Goal: Task Accomplishment & Management: Manage account settings

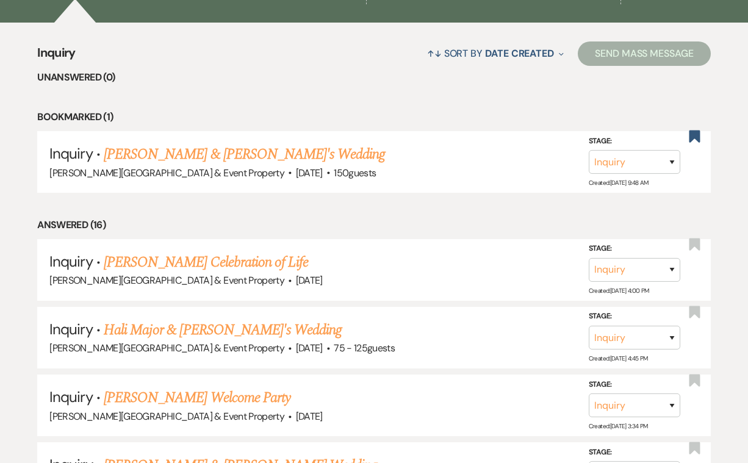
scroll to position [282, 0]
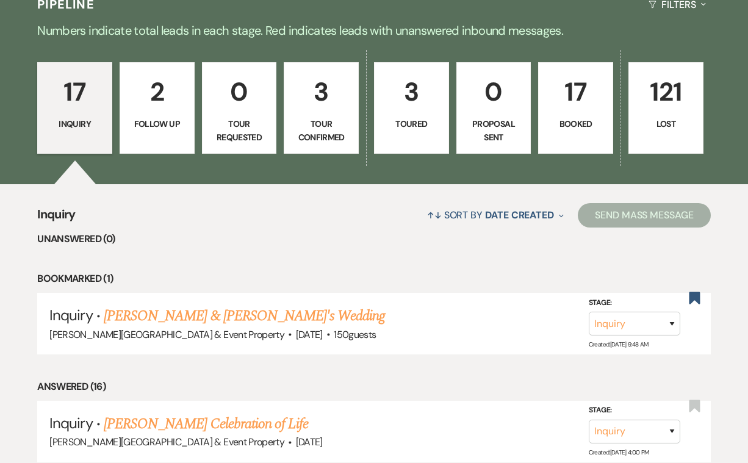
click at [586, 98] on p "17" at bounding box center [575, 91] width 59 height 41
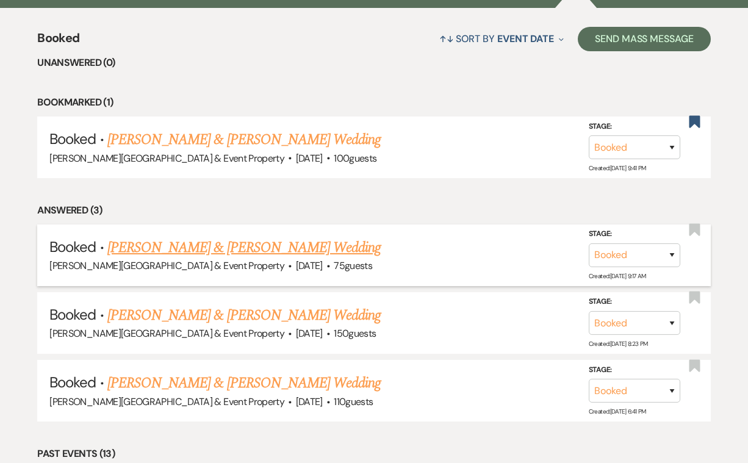
scroll to position [449, 0]
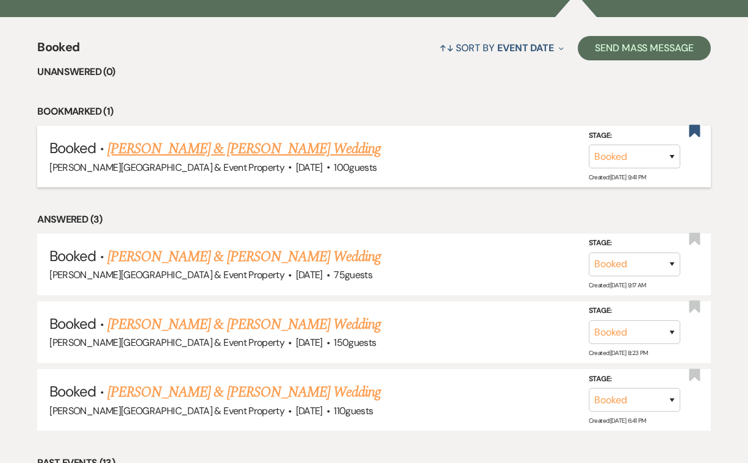
click at [287, 146] on link "[PERSON_NAME] & [PERSON_NAME] Wedding" at bounding box center [243, 149] width 273 height 22
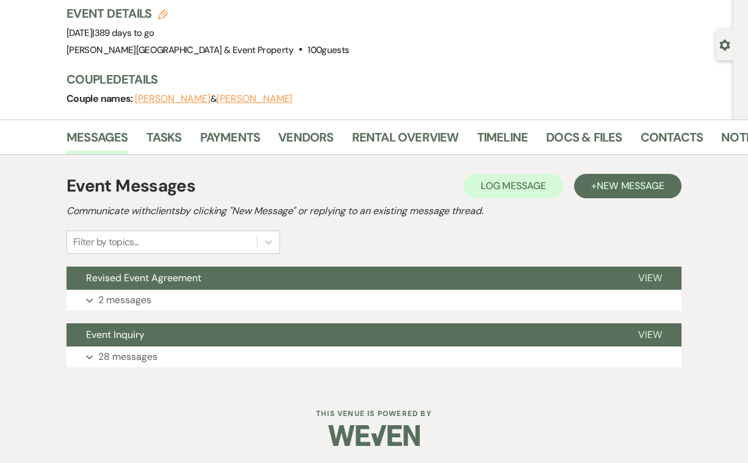
scroll to position [81, 0]
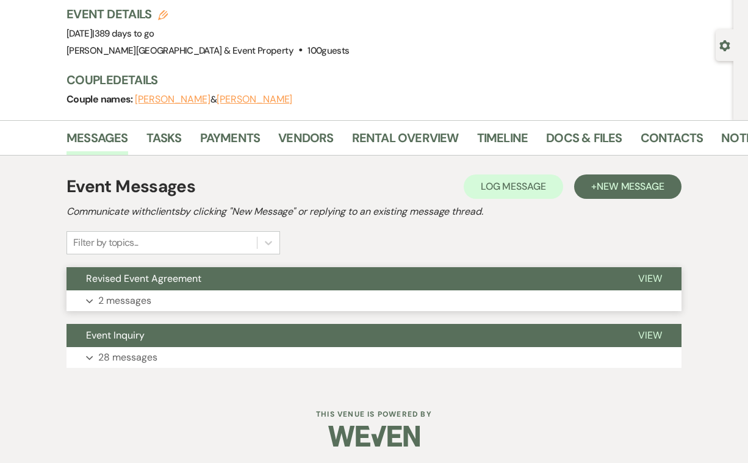
click at [126, 301] on p "2 messages" at bounding box center [124, 301] width 53 height 16
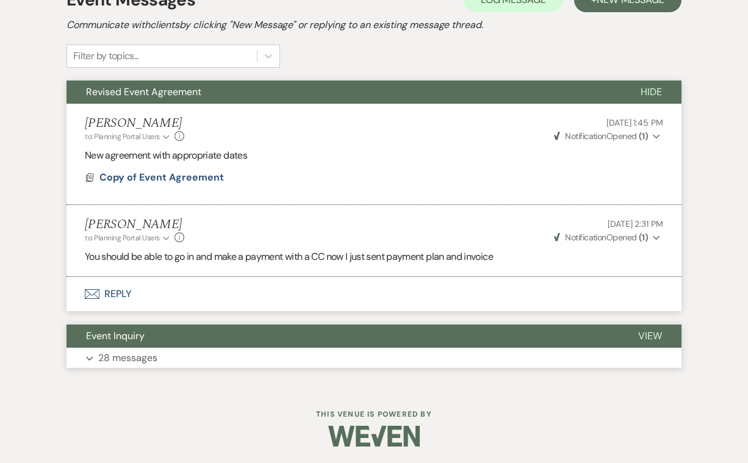
scroll to position [267, 0]
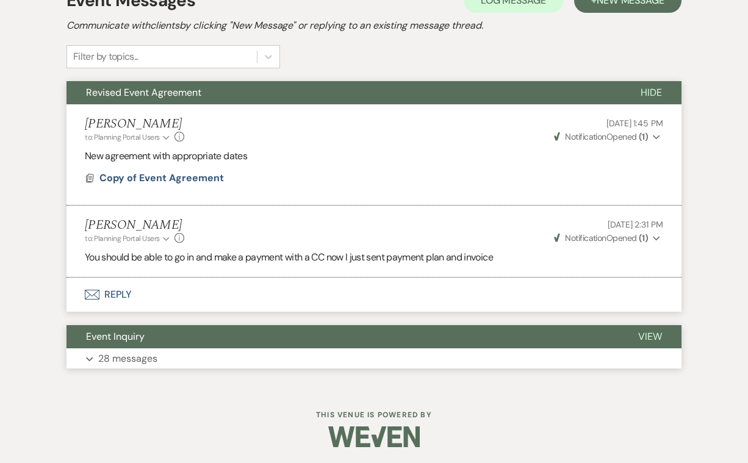
click at [137, 357] on p "28 messages" at bounding box center [127, 359] width 59 height 16
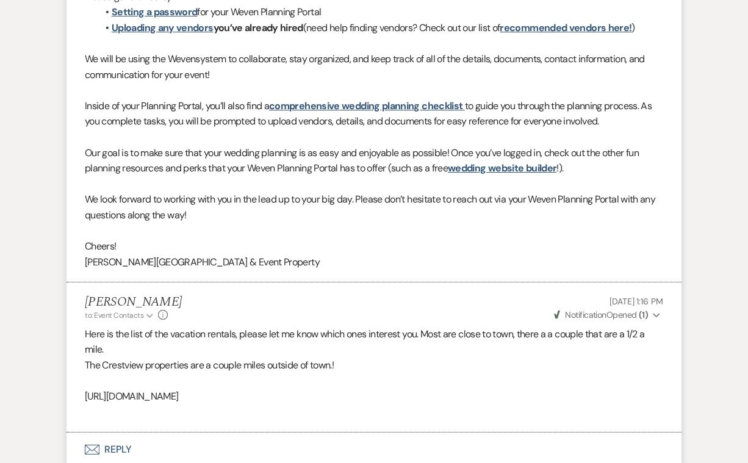
scroll to position [4446, 0]
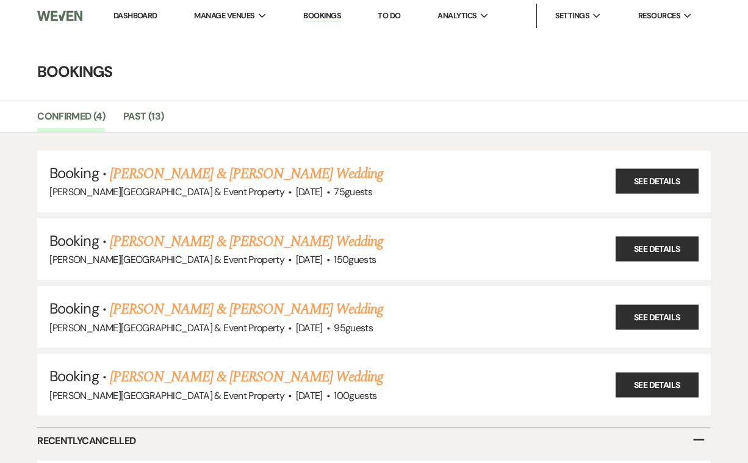
click at [137, 15] on link "Dashboard" at bounding box center [135, 15] width 44 height 10
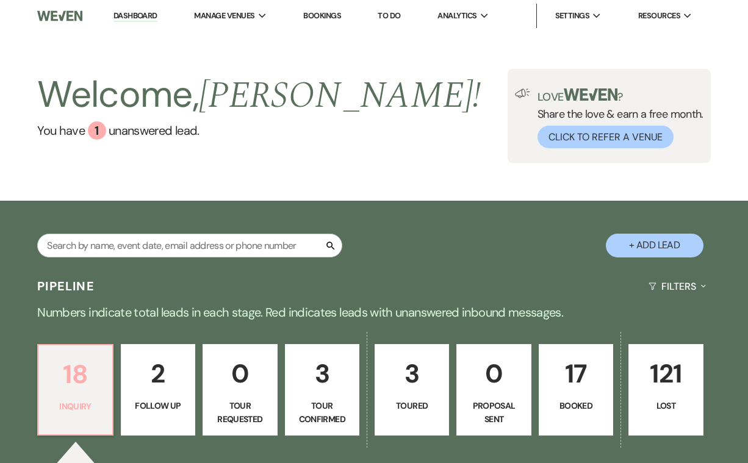
click at [93, 382] on p "18" at bounding box center [75, 374] width 59 height 41
click at [77, 387] on p "18" at bounding box center [75, 374] width 59 height 41
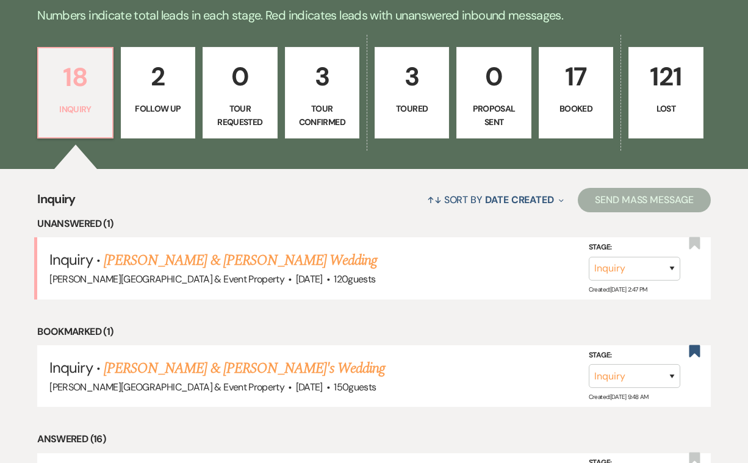
scroll to position [298, 0]
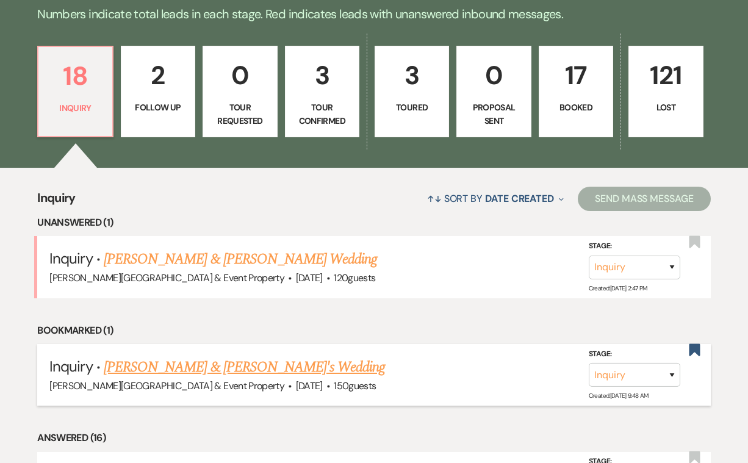
click at [205, 368] on link "[PERSON_NAME] & [PERSON_NAME]'s Wedding" at bounding box center [245, 367] width 282 height 22
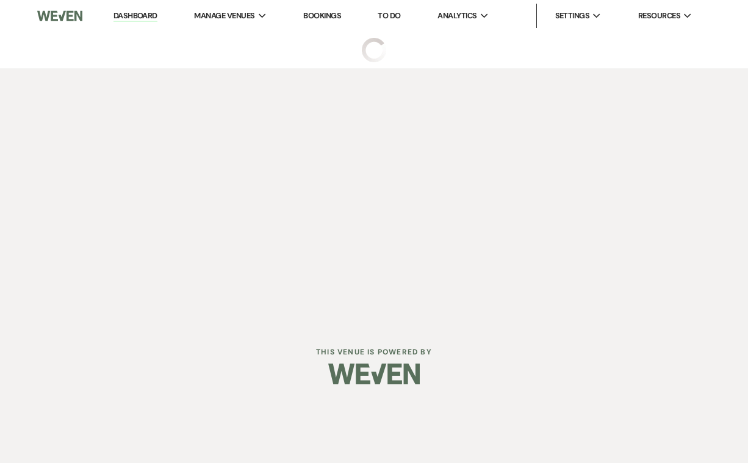
select select "5"
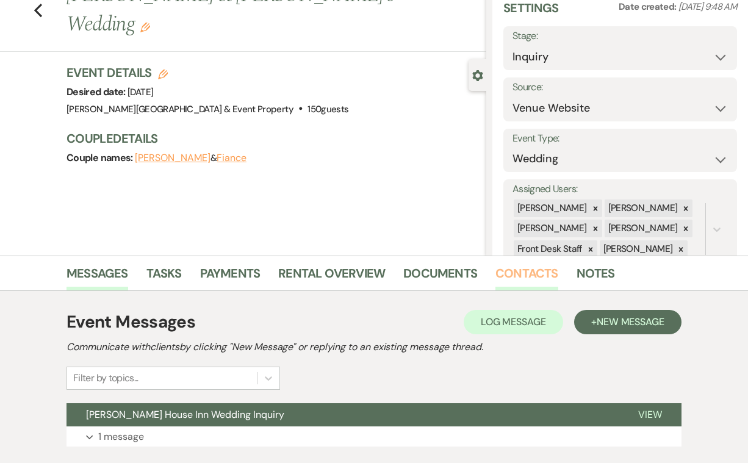
scroll to position [51, 0]
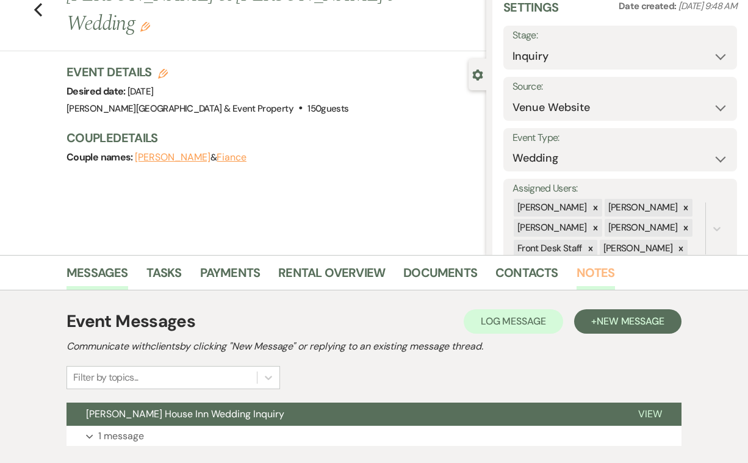
click at [583, 273] on link "Notes" at bounding box center [595, 276] width 38 height 27
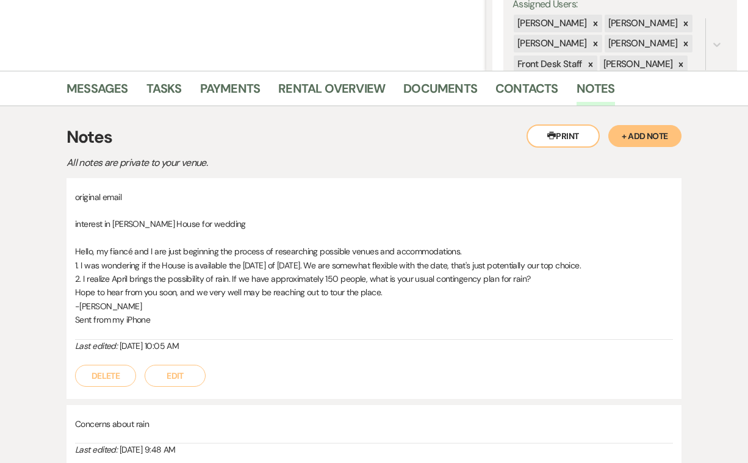
scroll to position [234, 0]
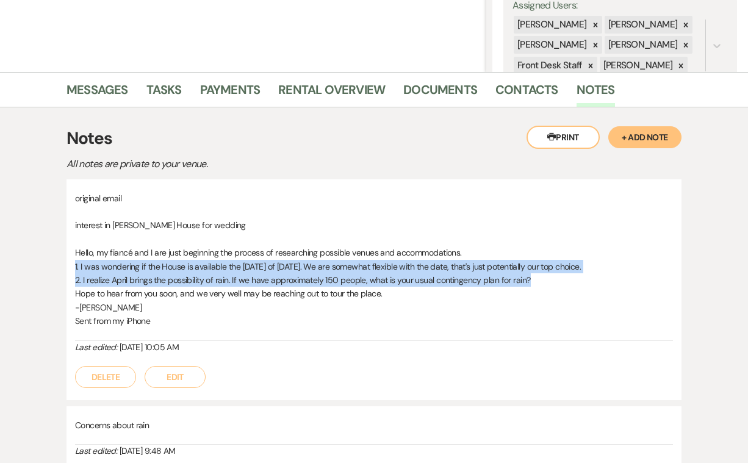
drag, startPoint x: 537, startPoint y: 280, endPoint x: 63, endPoint y: 267, distance: 474.1
click at [63, 267] on div "Printer Print + Add Note Notes All notes are private to your venue. original em…" at bounding box center [373, 314] width 695 height 415
copy div "1. I was wondering if the House is available the Saturday of April 11, 2026. We…"
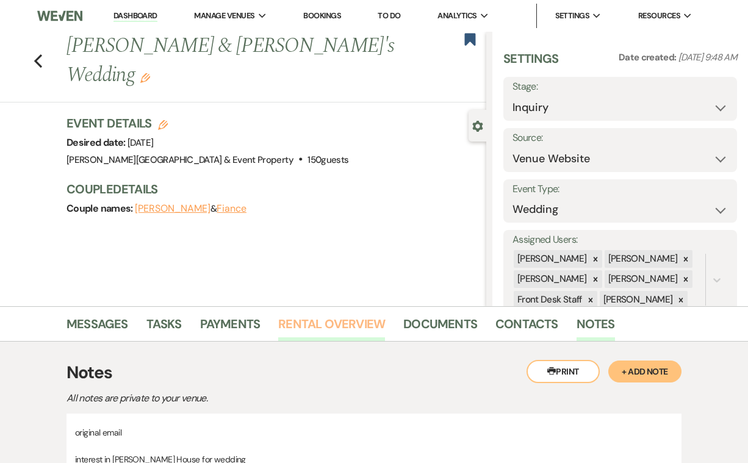
scroll to position [0, 0]
click at [36, 54] on use "button" at bounding box center [38, 60] width 8 height 13
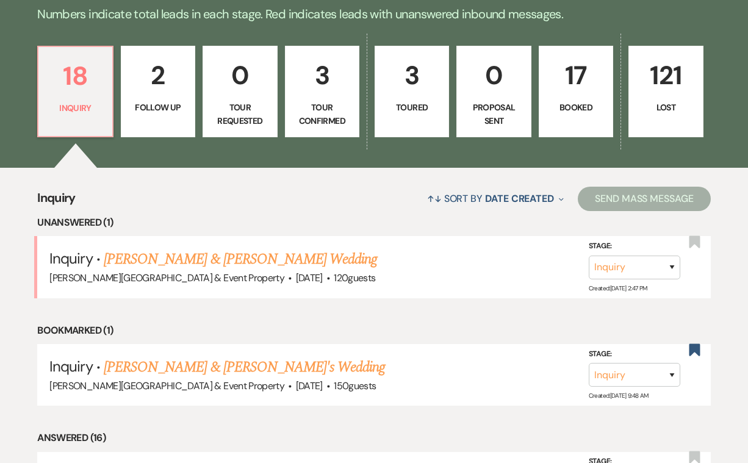
click at [575, 88] on p "17" at bounding box center [575, 75] width 59 height 41
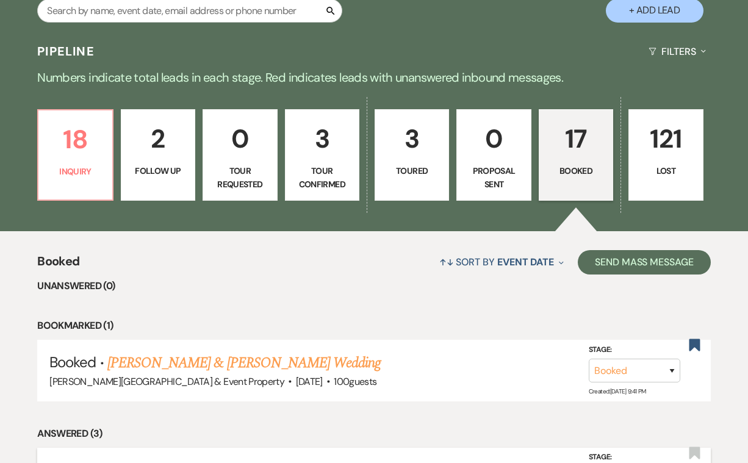
scroll to position [218, 0]
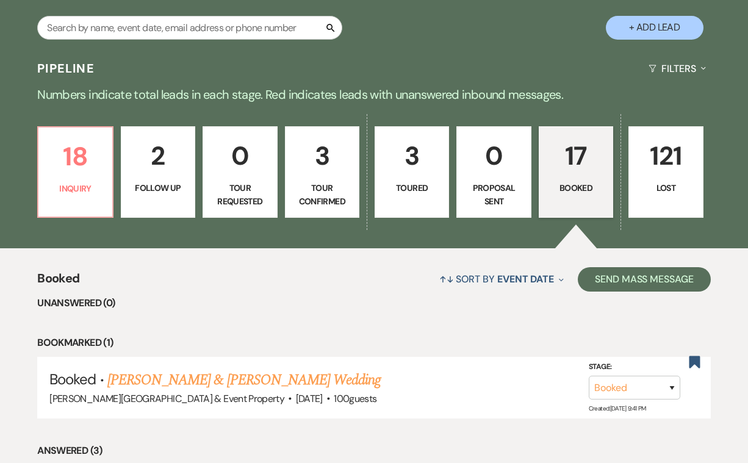
click at [75, 170] on p "18" at bounding box center [75, 156] width 59 height 41
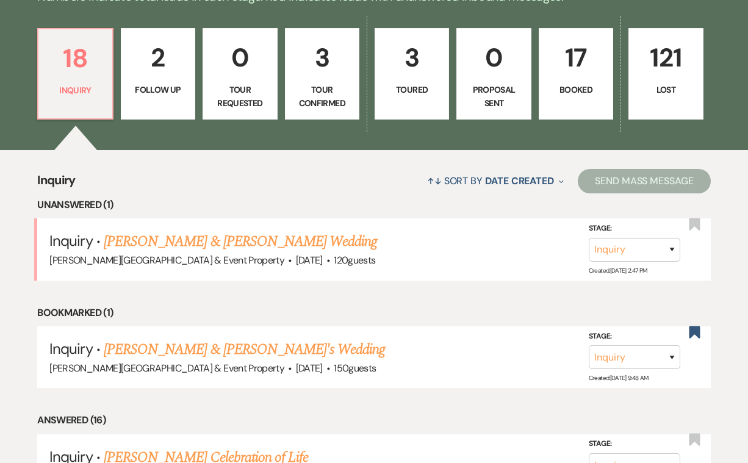
scroll to position [313, 0]
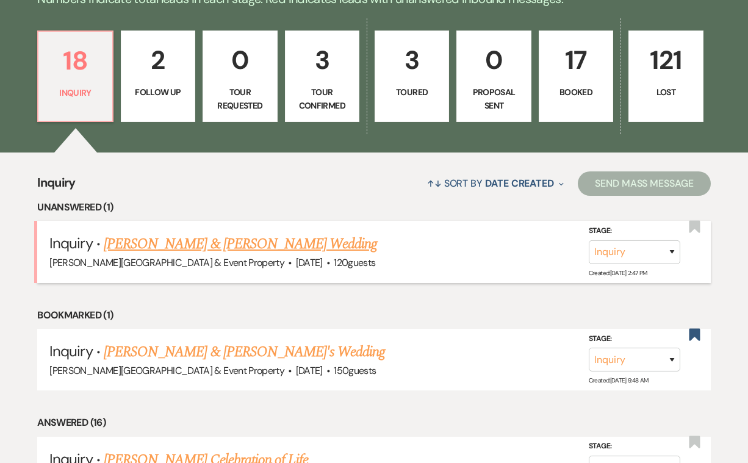
click at [580, 82] on link "17 Booked" at bounding box center [576, 75] width 74 height 91
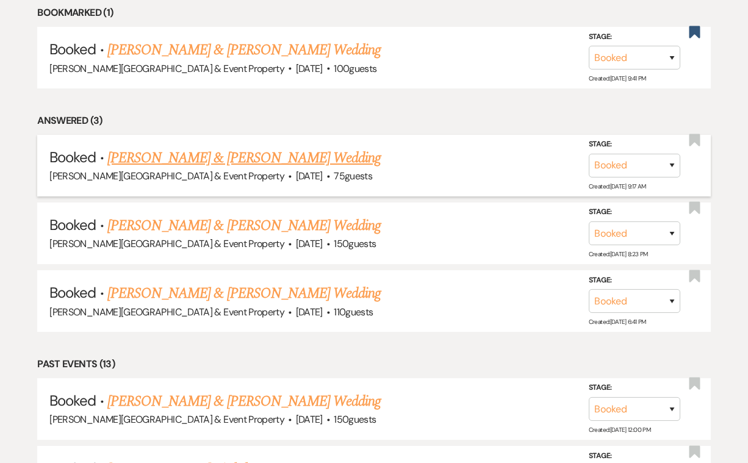
scroll to position [551, 0]
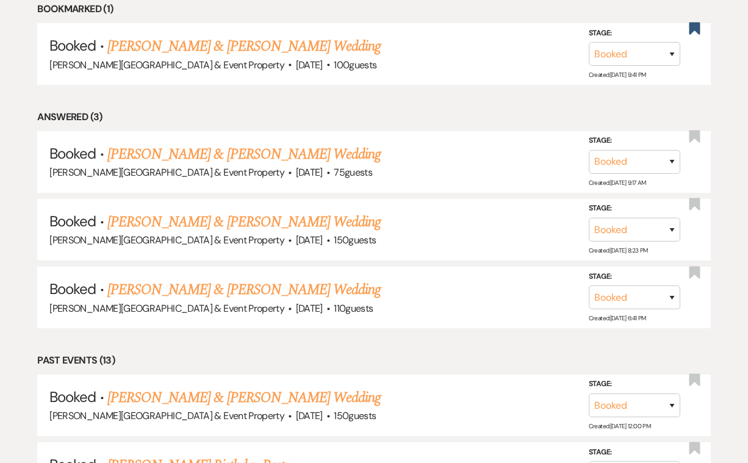
click at [306, 45] on link "[PERSON_NAME] & [PERSON_NAME] Wedding" at bounding box center [243, 46] width 273 height 22
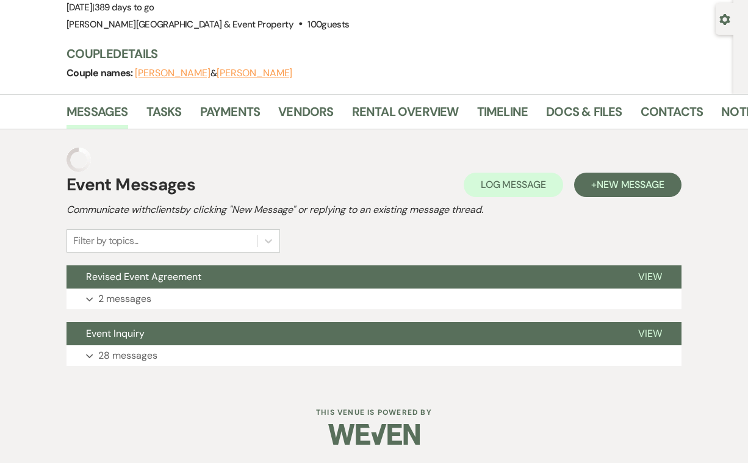
scroll to position [81, 0]
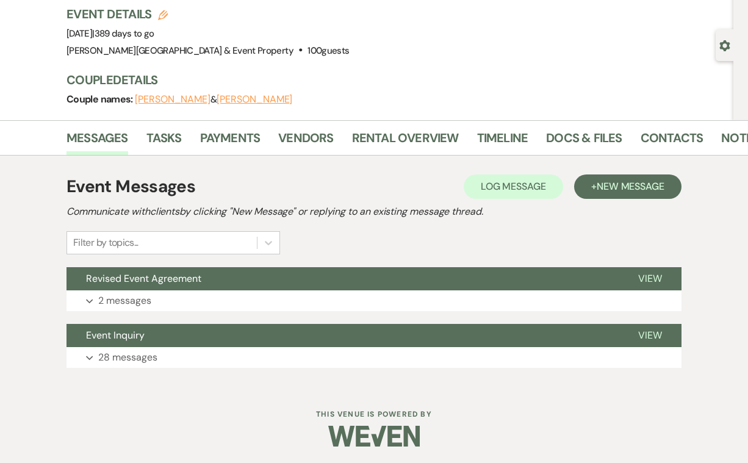
click at [139, 355] on p "28 messages" at bounding box center [127, 357] width 59 height 16
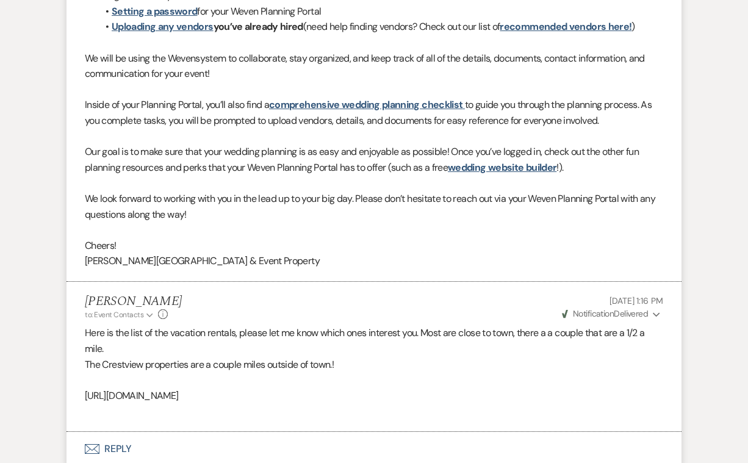
scroll to position [4260, 0]
click at [98, 445] on icon "Envelope" at bounding box center [92, 450] width 15 height 10
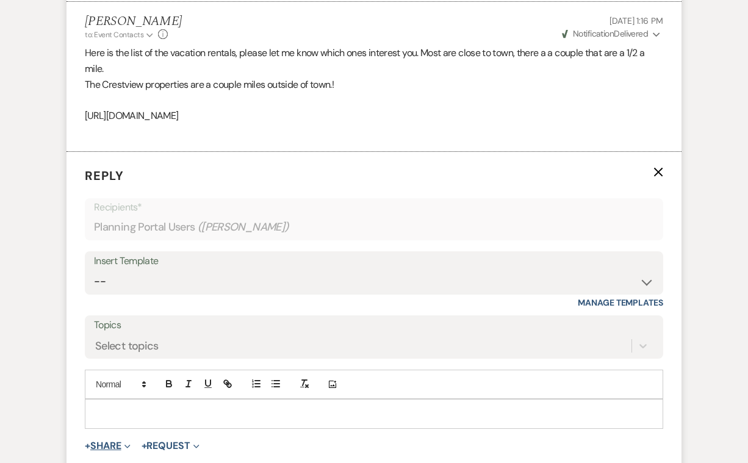
scroll to position [4541, 0]
click at [119, 399] on div at bounding box center [373, 413] width 577 height 28
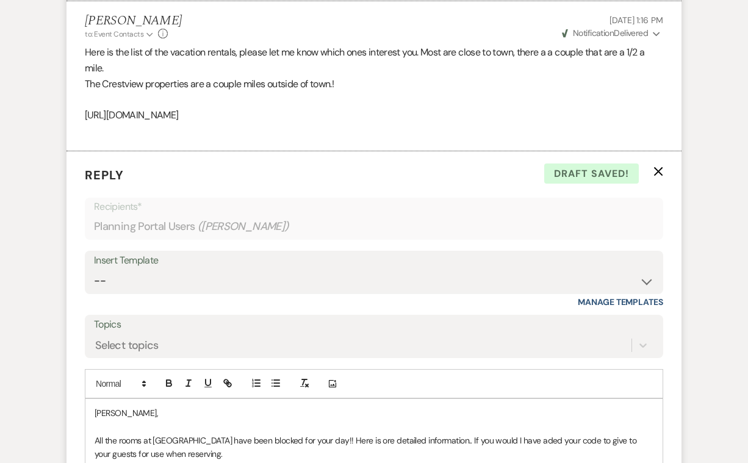
click at [98, 461] on p at bounding box center [374, 467] width 559 height 13
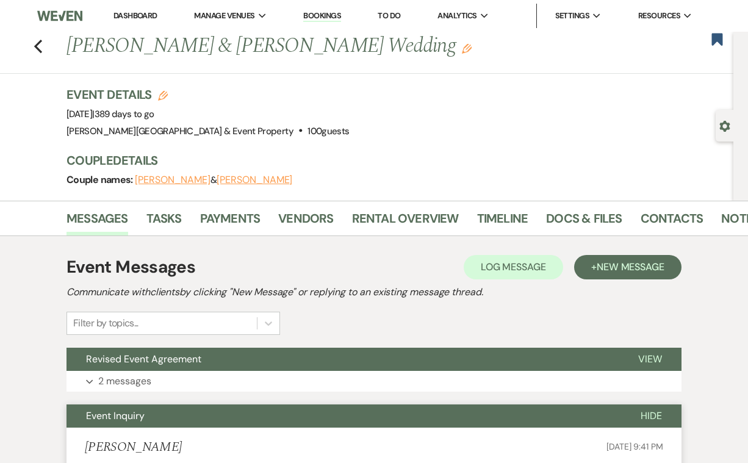
scroll to position [0, 0]
click at [95, 218] on link "Messages" at bounding box center [97, 222] width 62 height 27
click at [40, 47] on icon "Previous" at bounding box center [38, 46] width 9 height 15
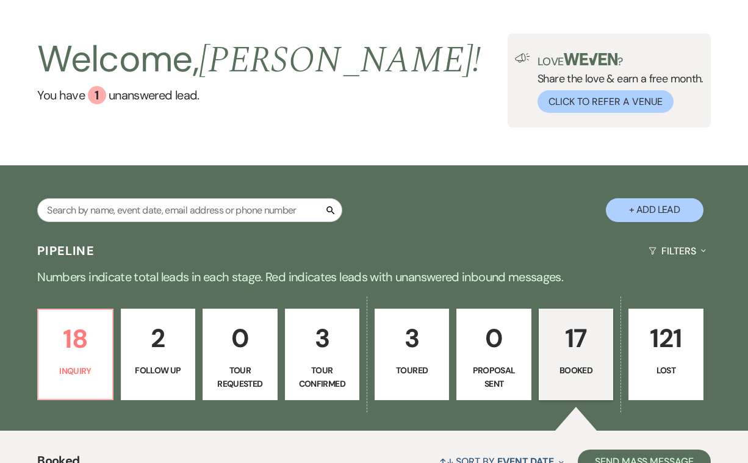
scroll to position [27, 0]
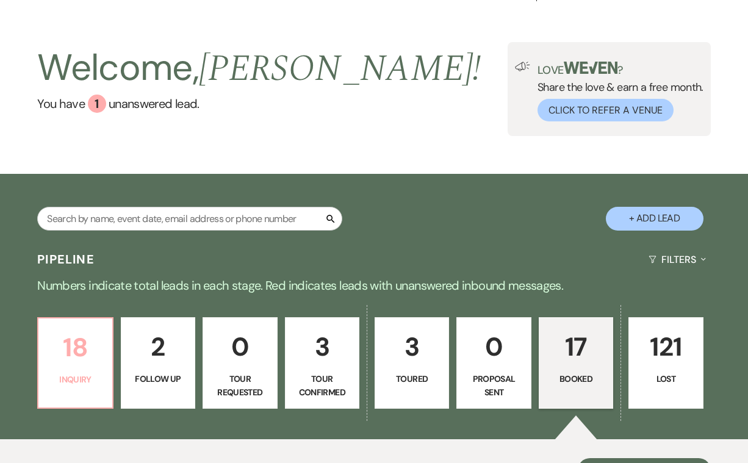
click at [80, 337] on p "18" at bounding box center [75, 347] width 59 height 41
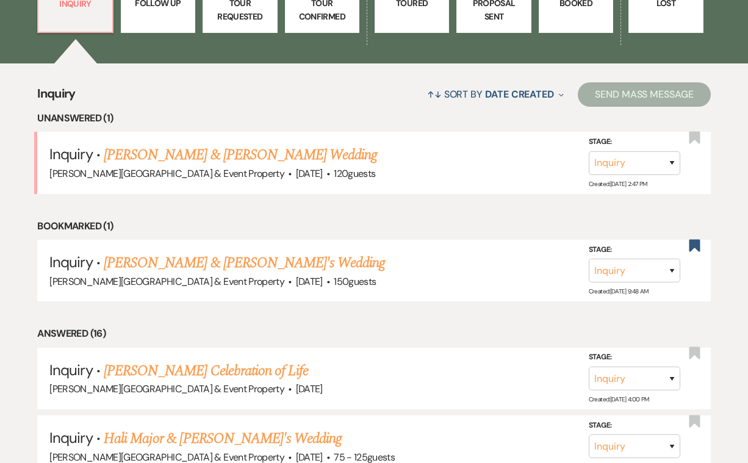
scroll to position [404, 0]
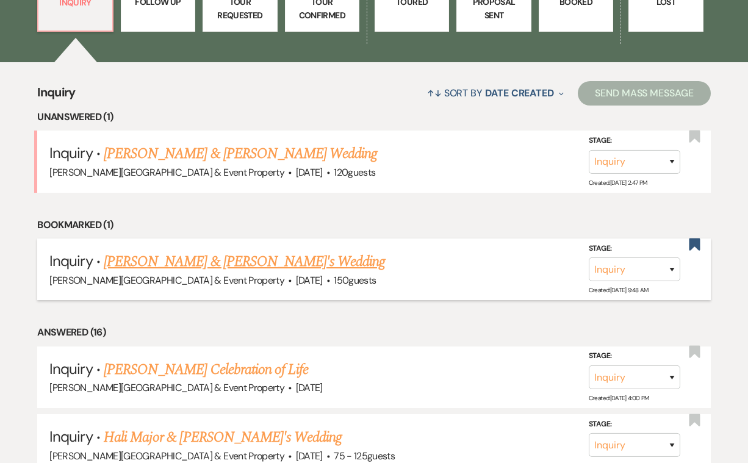
click at [230, 259] on link "[PERSON_NAME] & [PERSON_NAME]'s Wedding" at bounding box center [245, 262] width 282 height 22
select select "5"
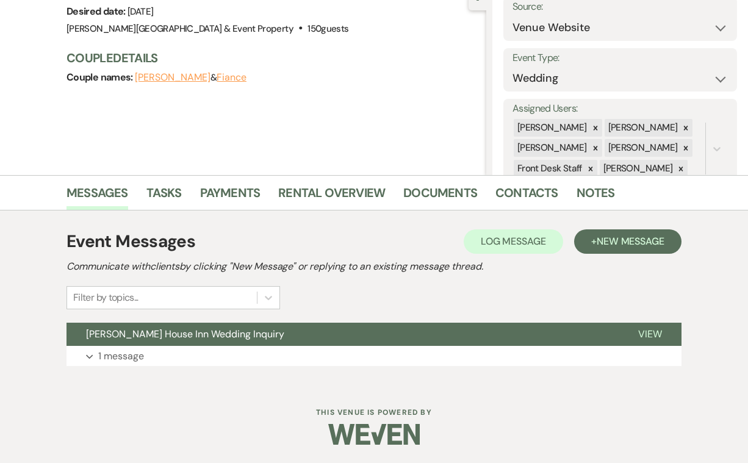
scroll to position [131, 0]
click at [126, 357] on p "1 message" at bounding box center [121, 357] width 46 height 16
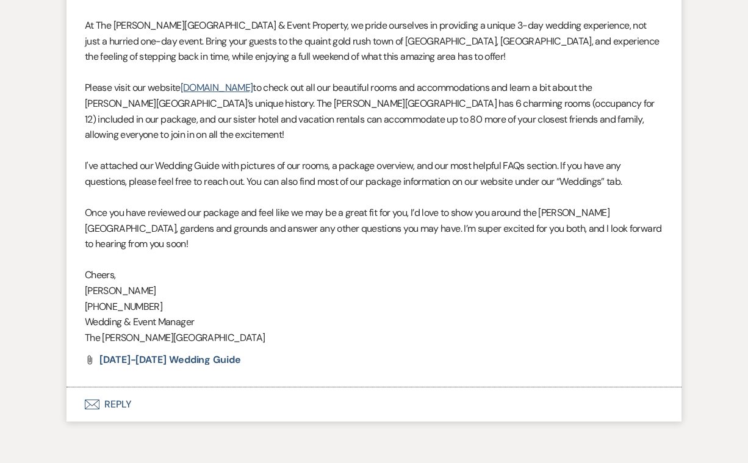
click at [129, 387] on button "Envelope Reply" at bounding box center [373, 404] width 615 height 34
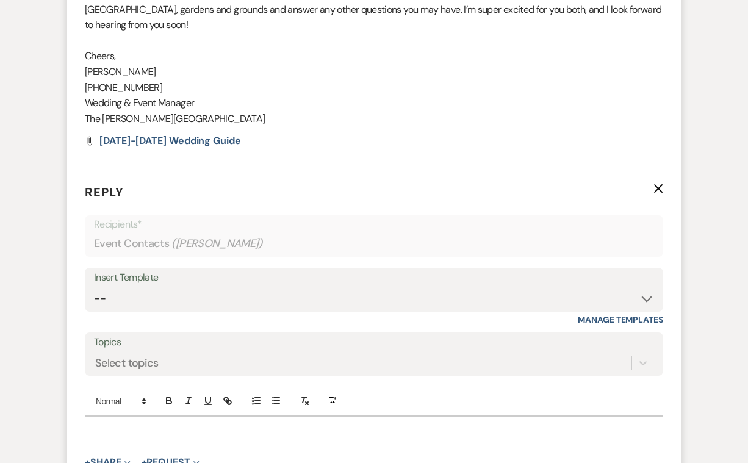
scroll to position [862, 0]
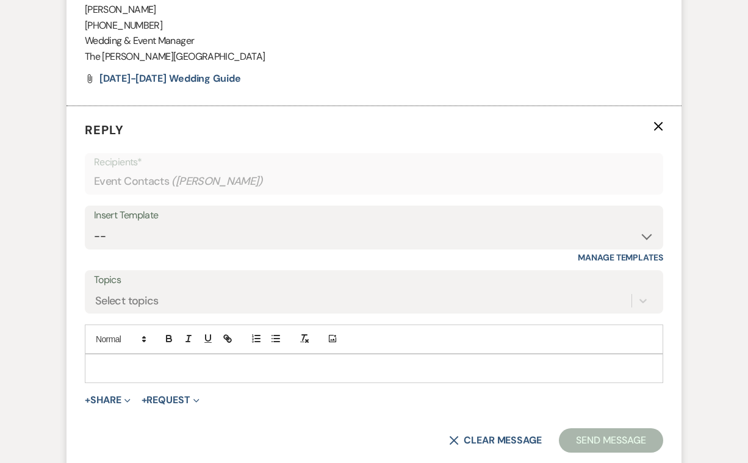
drag, startPoint x: 127, startPoint y: 303, endPoint x: 107, endPoint y: 308, distance: 20.9
click at [107, 354] on div at bounding box center [373, 368] width 577 height 28
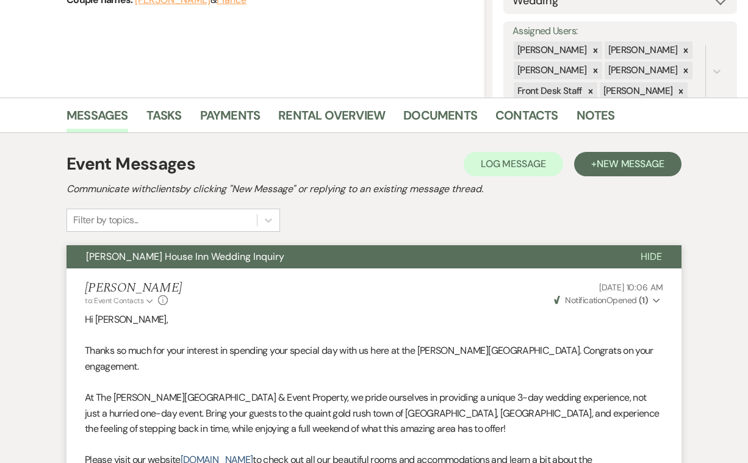
scroll to position [208, 0]
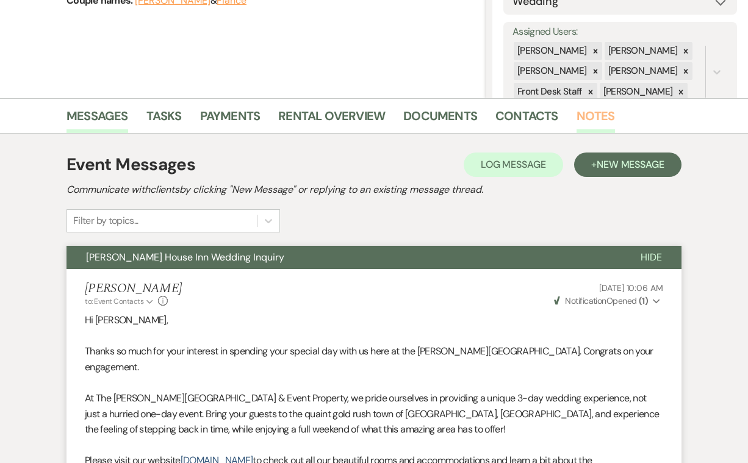
click at [597, 113] on link "Notes" at bounding box center [595, 119] width 38 height 27
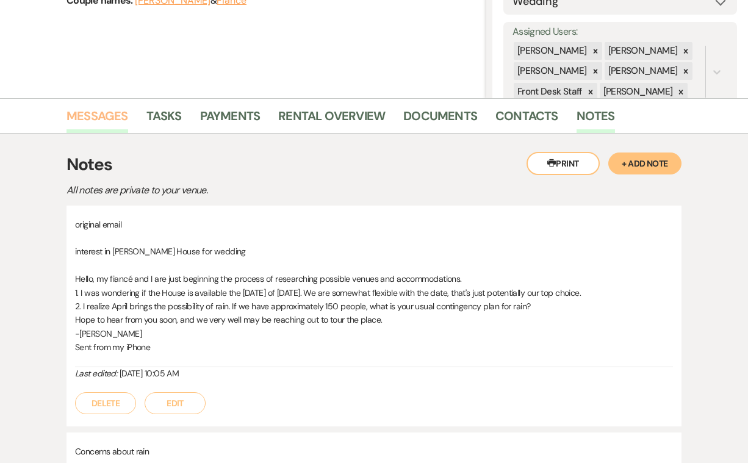
click at [113, 116] on link "Messages" at bounding box center [97, 119] width 62 height 27
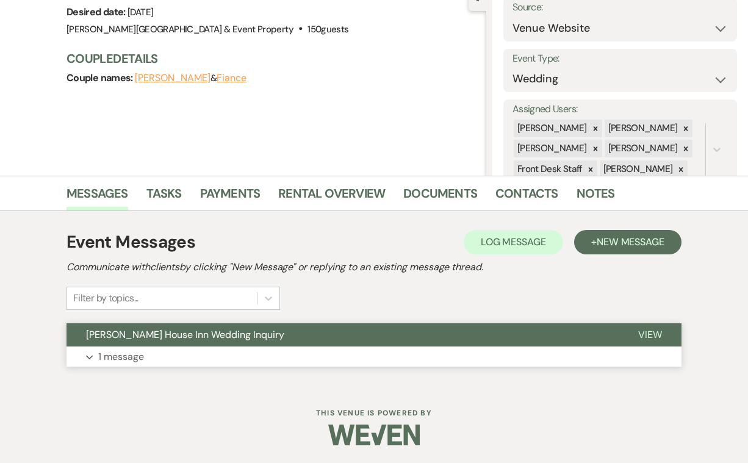
click at [119, 356] on p "1 message" at bounding box center [121, 357] width 46 height 16
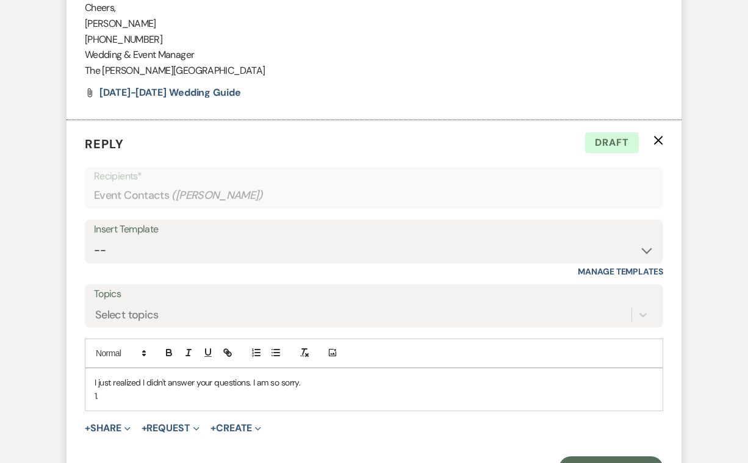
scroll to position [844, 0]
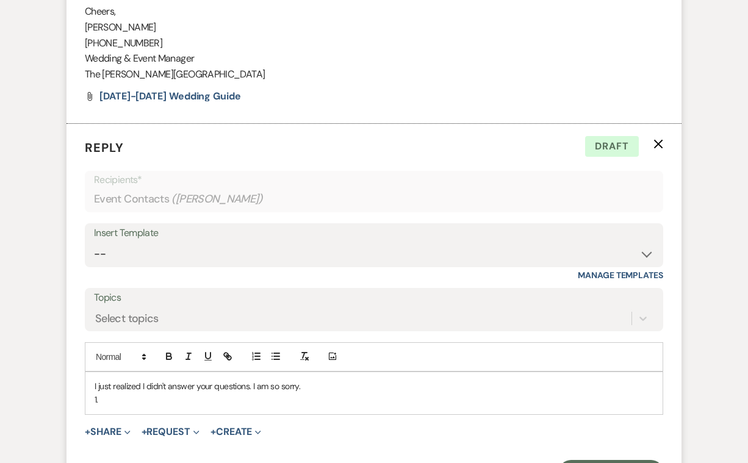
click at [108, 393] on p "1." at bounding box center [374, 399] width 559 height 13
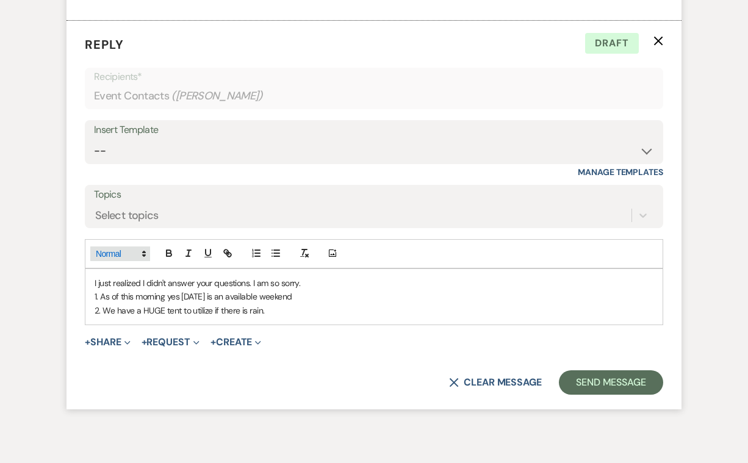
scroll to position [947, 0]
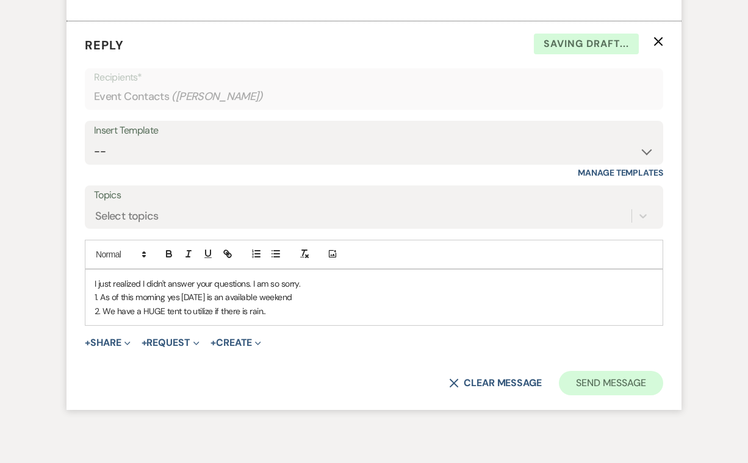
click at [599, 371] on button "Send Message" at bounding box center [611, 383] width 104 height 24
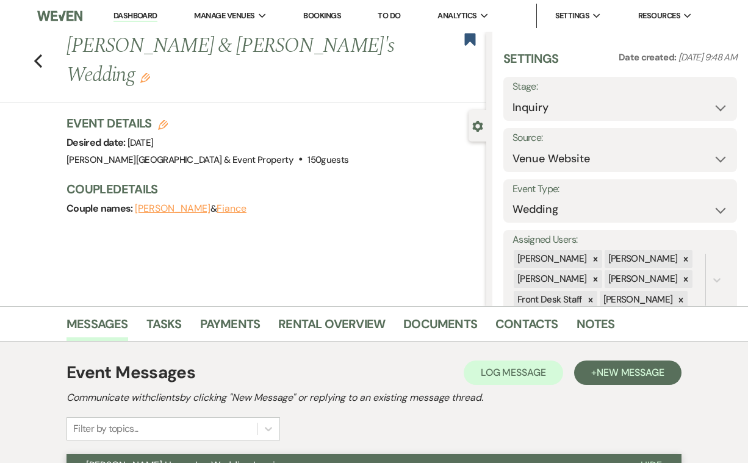
scroll to position [0, 0]
click at [38, 54] on use "button" at bounding box center [38, 60] width 8 height 13
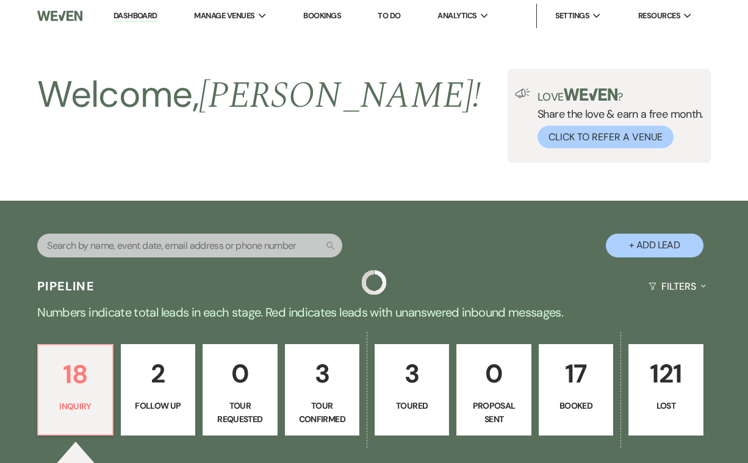
scroll to position [404, 0]
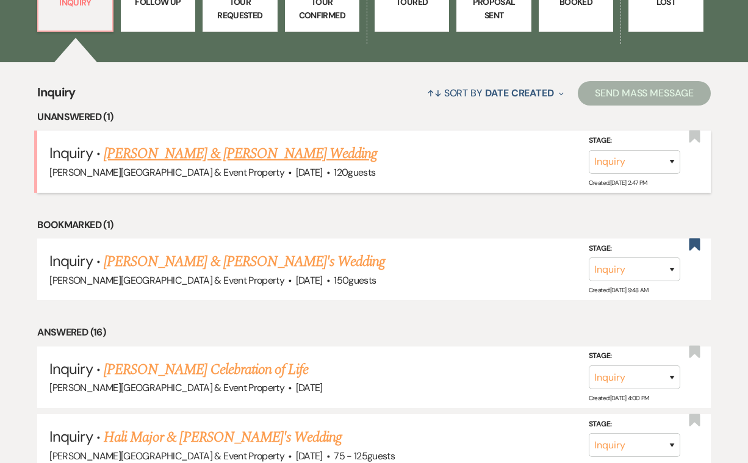
click at [202, 154] on link "Jeremy & Cher's Wedding" at bounding box center [240, 154] width 273 height 22
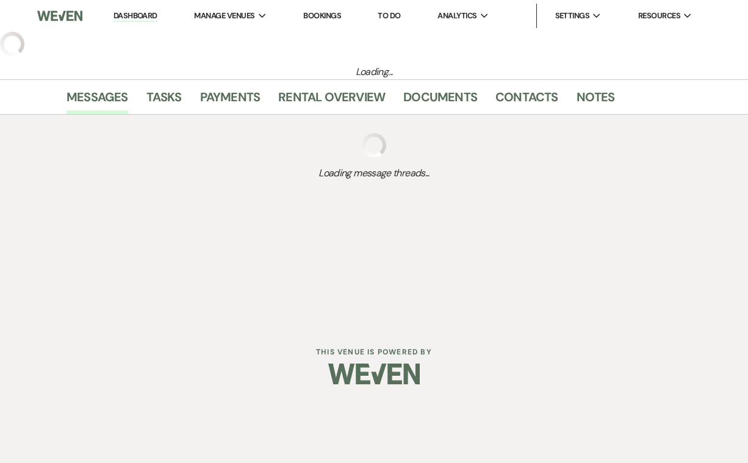
select select "5"
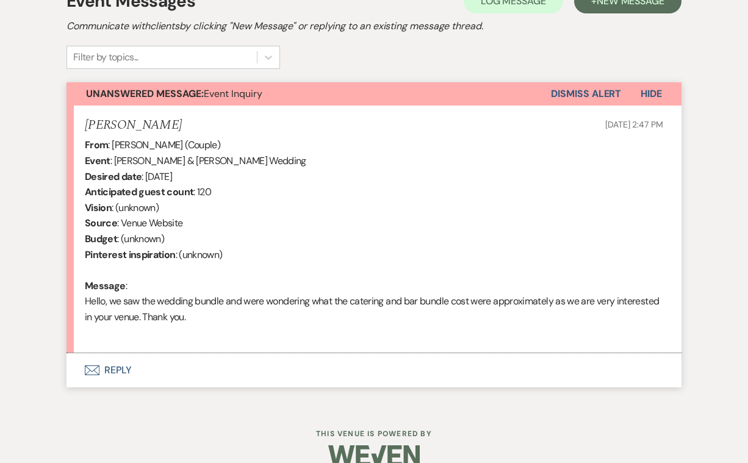
scroll to position [374, 0]
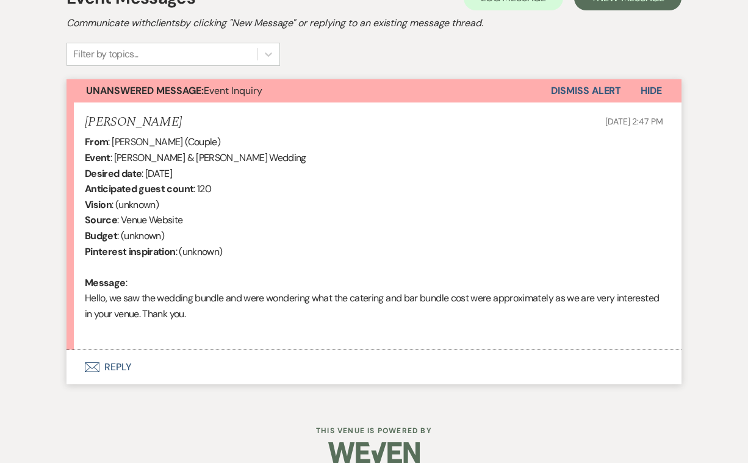
click at [119, 359] on button "Envelope Reply" at bounding box center [373, 367] width 615 height 34
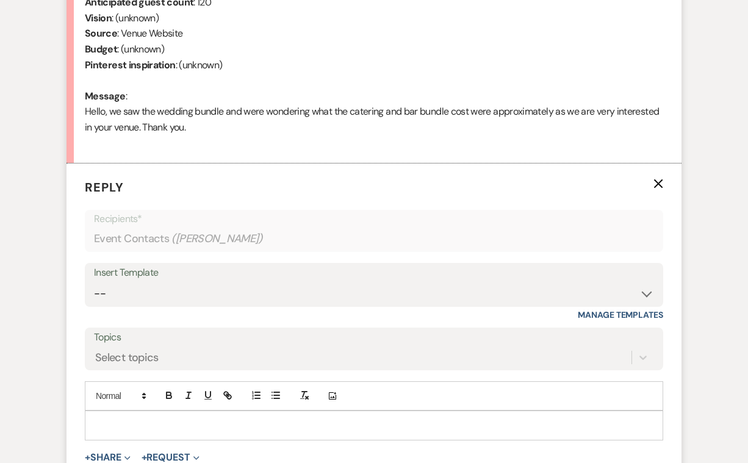
scroll to position [563, 0]
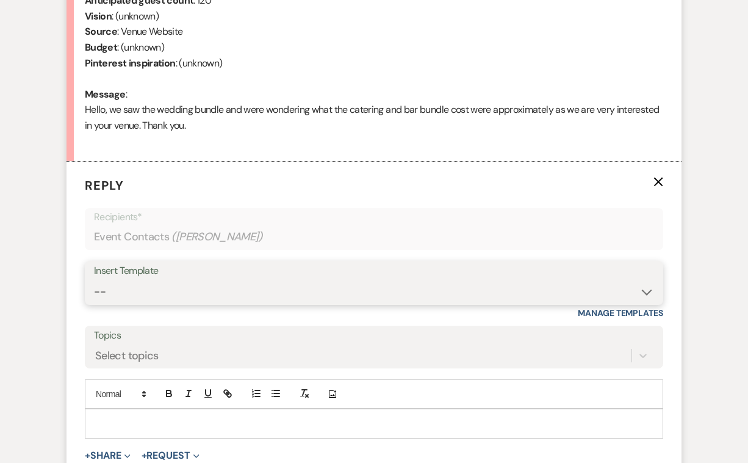
select select "2746"
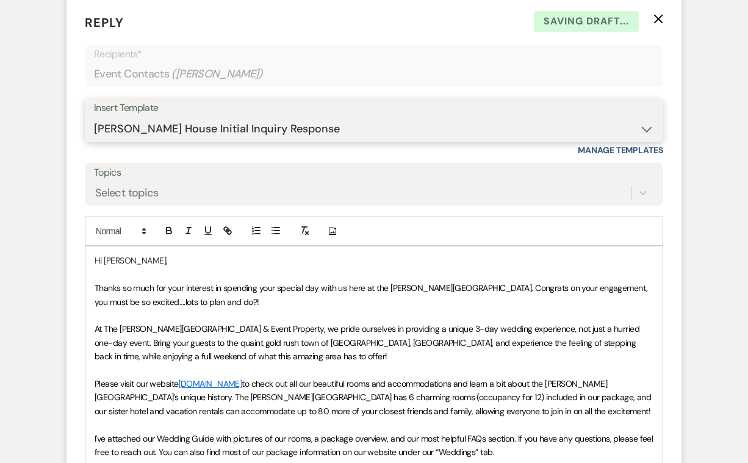
scroll to position [729, 0]
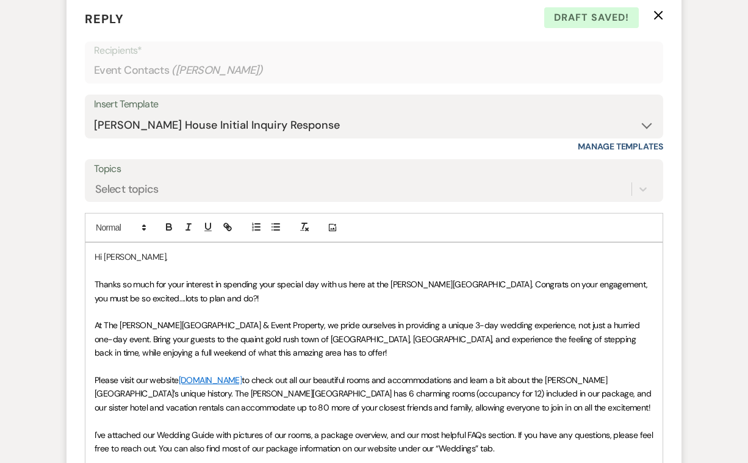
click at [456, 279] on span "Thanks so much for your interest in spending your special day with us here at t…" at bounding box center [372, 291] width 555 height 24
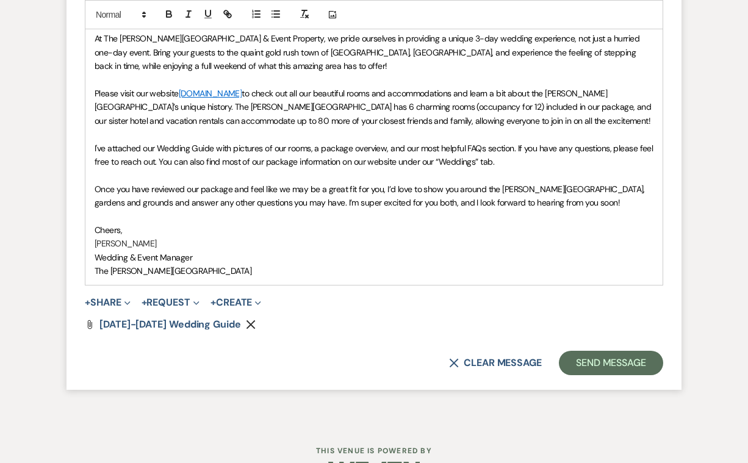
scroll to position [1017, 0]
click at [509, 153] on p "I've attached our Wedding Guide with pictures of our rooms, a package overview,…" at bounding box center [374, 154] width 559 height 27
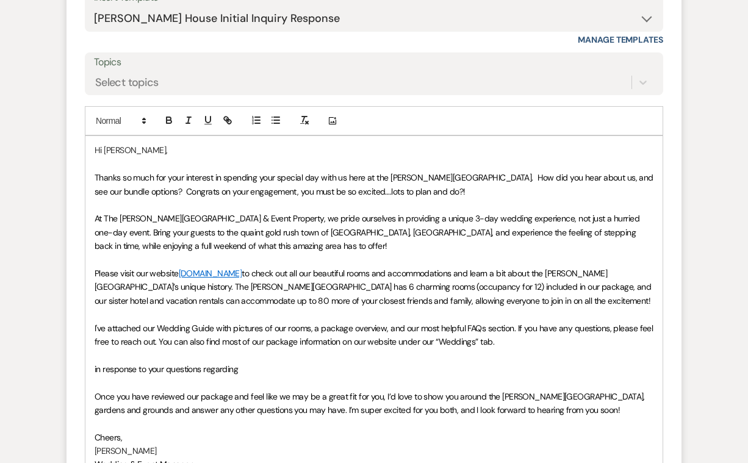
scroll to position [837, 0]
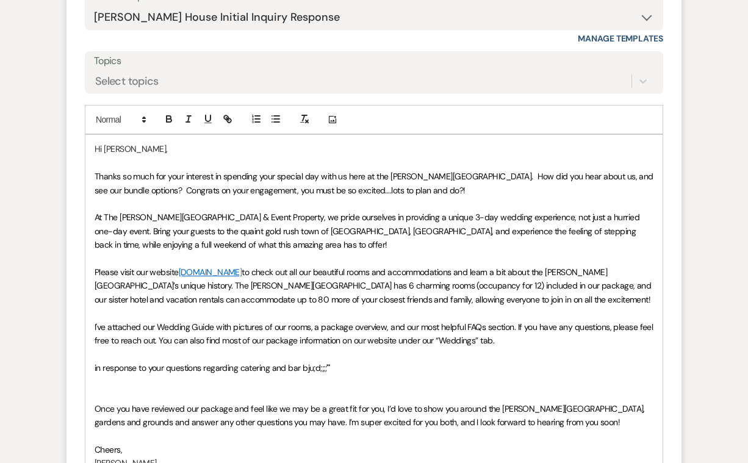
click at [333, 361] on p "in response to your questions regarding catering and bar bju;d;;;;''''" at bounding box center [374, 367] width 559 height 13
click at [95, 403] on span "Once you have reviewed our package and feel like we may be a great fit for you,…" at bounding box center [371, 415] width 552 height 24
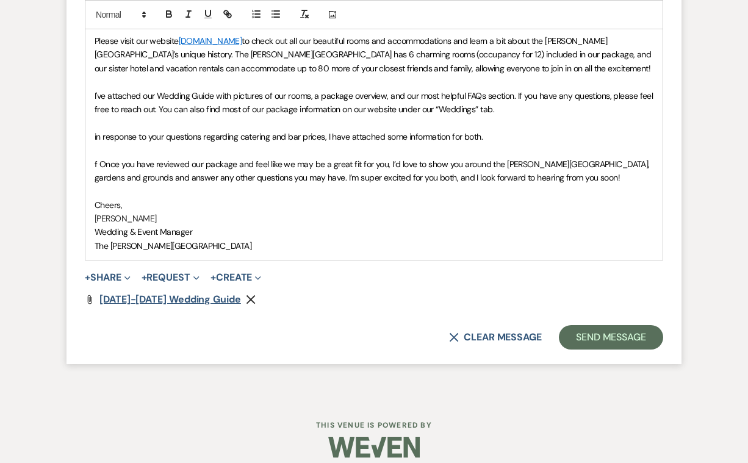
scroll to position [1068, 0]
click at [113, 273] on button "+ Share Expand" at bounding box center [108, 278] width 46 height 10
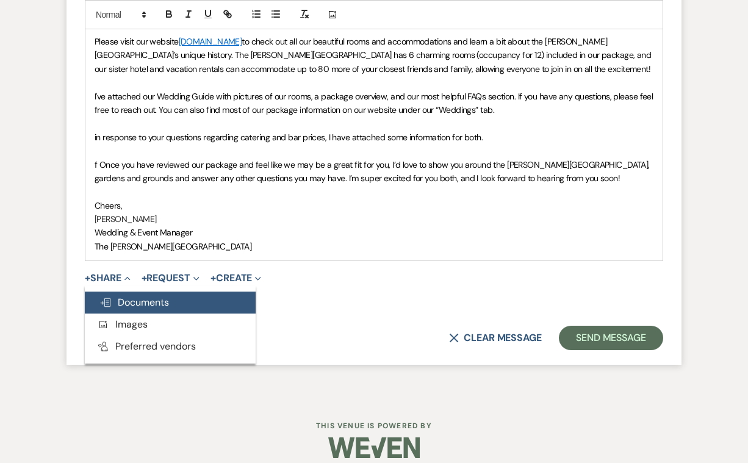
click at [137, 296] on span "Doc Upload Documents" at bounding box center [134, 302] width 70 height 13
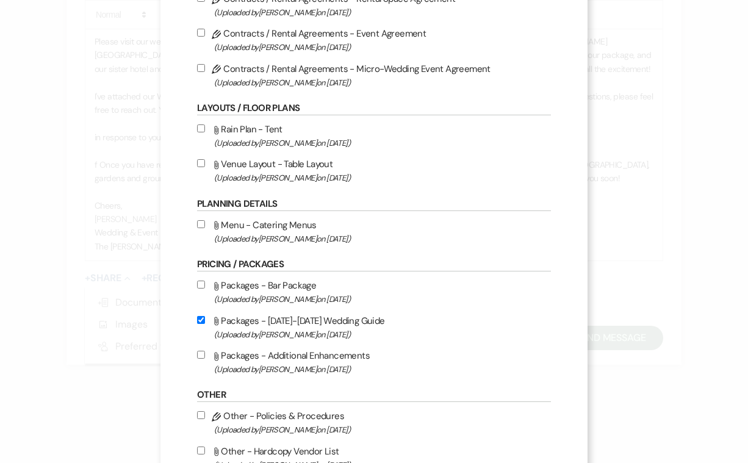
scroll to position [139, 0]
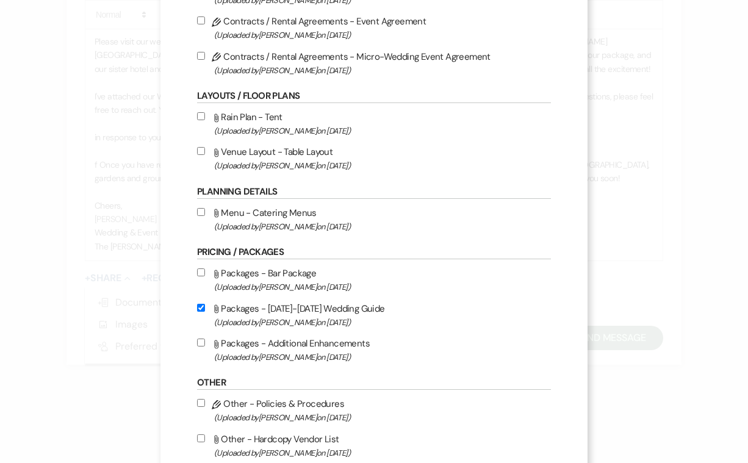
click at [202, 276] on input "Attach File Packages - Bar Package (Uploaded by Heidi Miller on Nov 28th, 2023 )" at bounding box center [201, 272] width 8 height 8
checkbox input "true"
click at [205, 217] on label "Attach File Menu - Catering Menus (Uploaded by Shannon Guzzetta on Apr 16th, 20…" at bounding box center [374, 219] width 354 height 29
click at [205, 216] on input "Attach File Menu - Catering Menus (Uploaded by Shannon Guzzetta on Apr 16th, 20…" at bounding box center [201, 212] width 8 height 8
checkbox input "true"
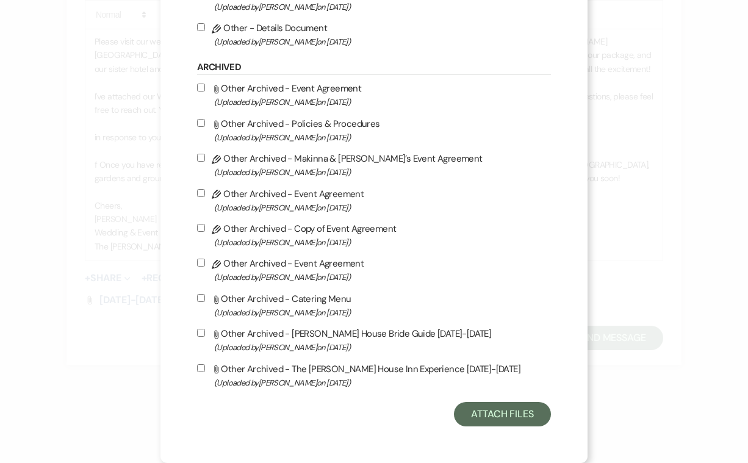
scroll to position [605, 0]
click at [495, 406] on button "Attach Files" at bounding box center [502, 414] width 97 height 24
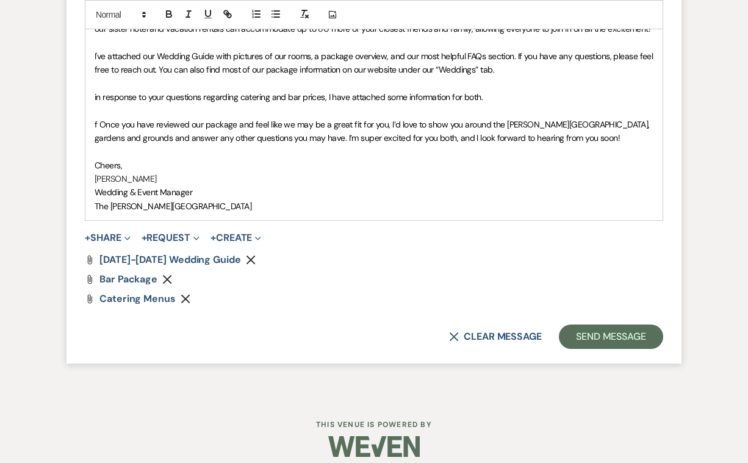
scroll to position [1107, 0]
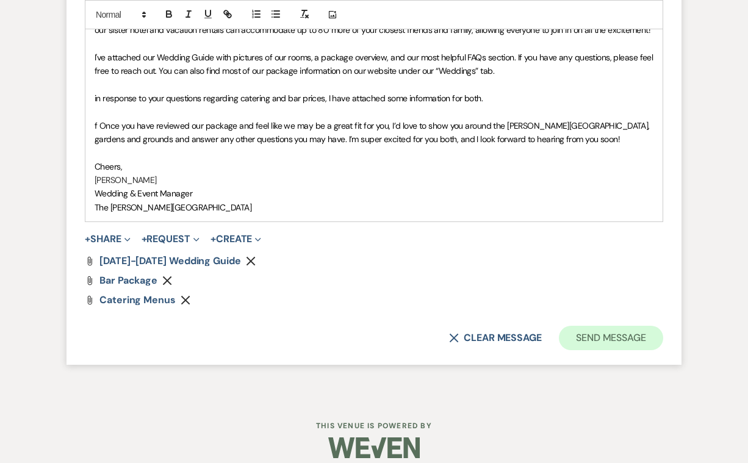
click at [599, 331] on button "Send Message" at bounding box center [611, 338] width 104 height 24
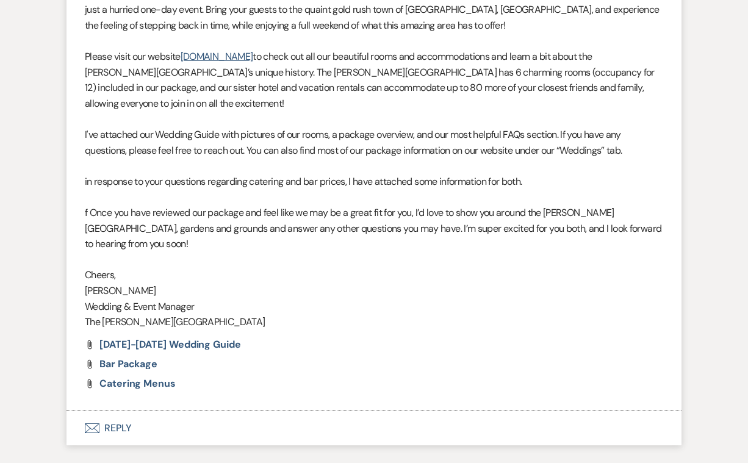
scroll to position [869, 0]
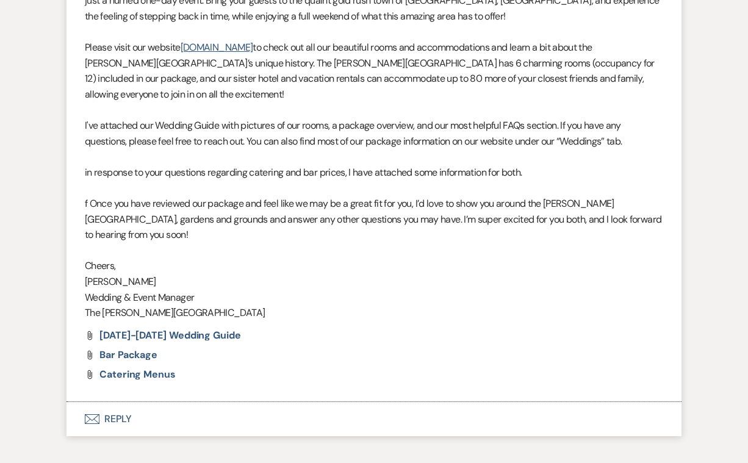
click at [115, 402] on button "Envelope Reply" at bounding box center [373, 419] width 615 height 34
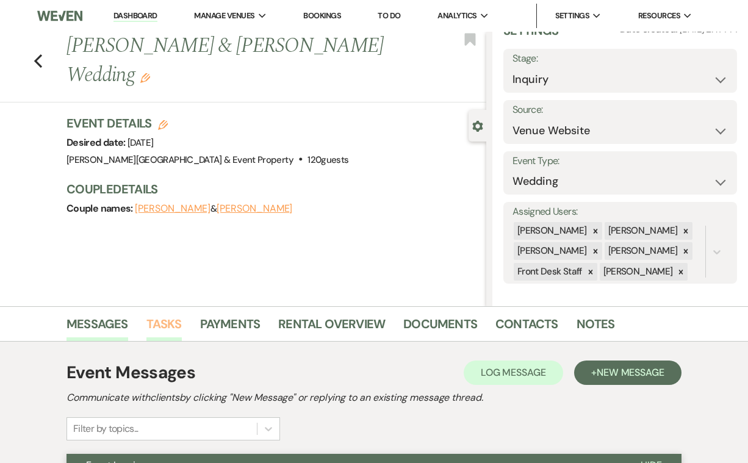
scroll to position [0, 0]
click at [37, 54] on icon "Previous" at bounding box center [38, 61] width 9 height 15
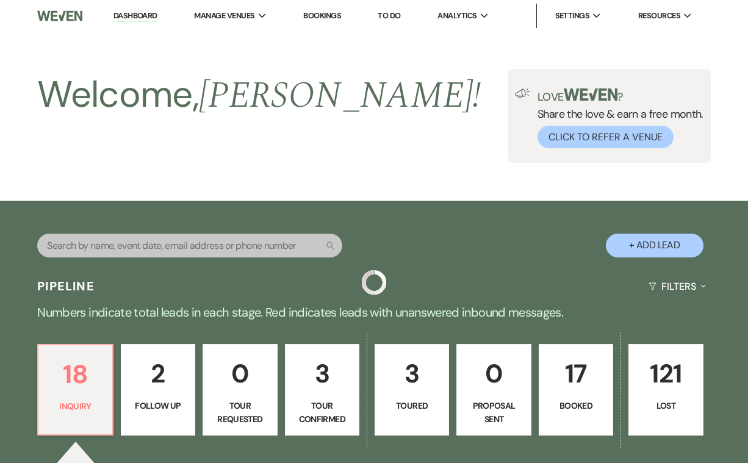
scroll to position [404, 0]
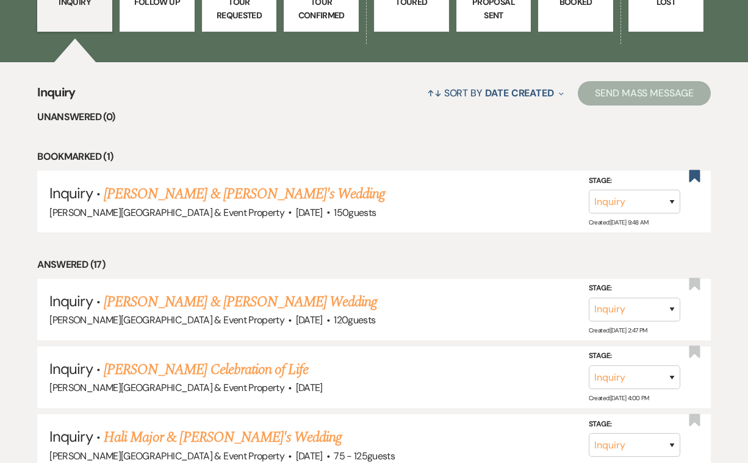
click at [345, 18] on p "Tour Confirmed" at bounding box center [321, 8] width 59 height 27
select select "4"
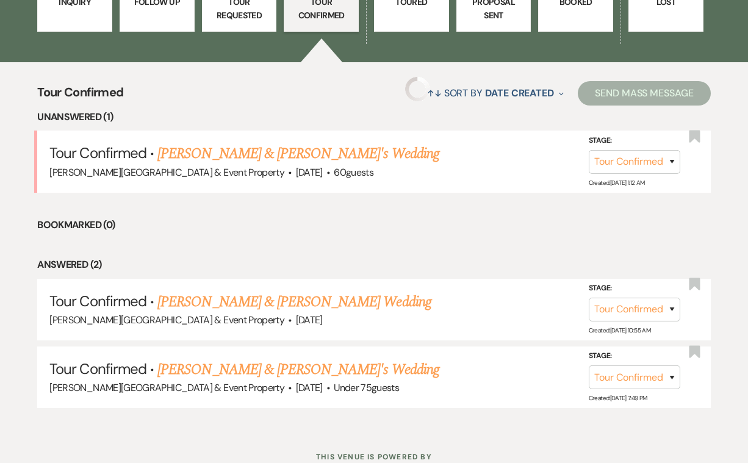
select select "4"
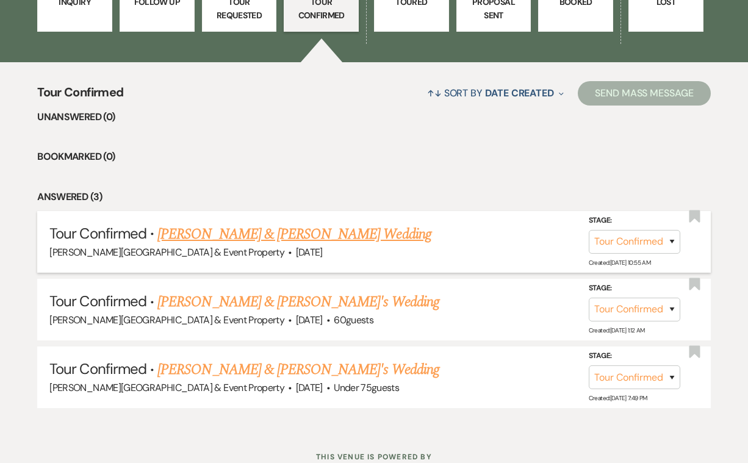
click at [362, 234] on link "Tracy Templeton Smith & Brian Thompson's Wedding" at bounding box center [293, 234] width 273 height 22
select select "4"
select select "14"
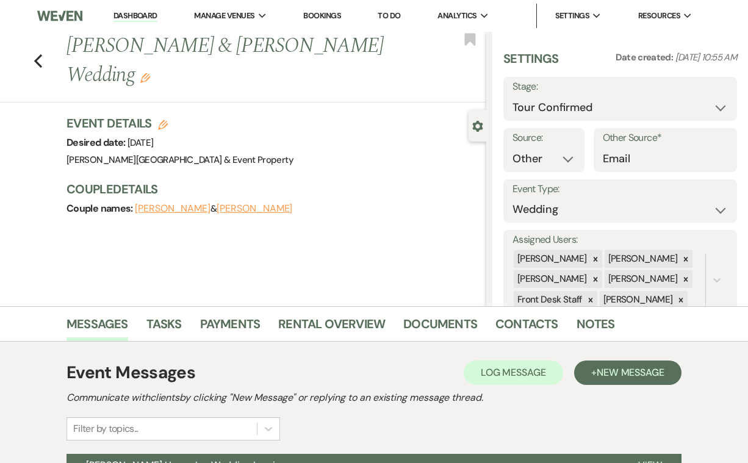
click at [162, 123] on use "button" at bounding box center [163, 125] width 10 height 10
select select "739"
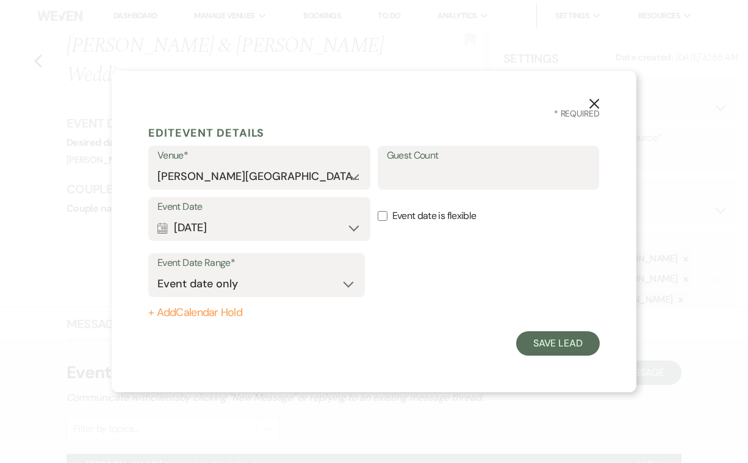
click at [351, 227] on button "Calendar Jun 06, 2026 Expand" at bounding box center [259, 227] width 204 height 24
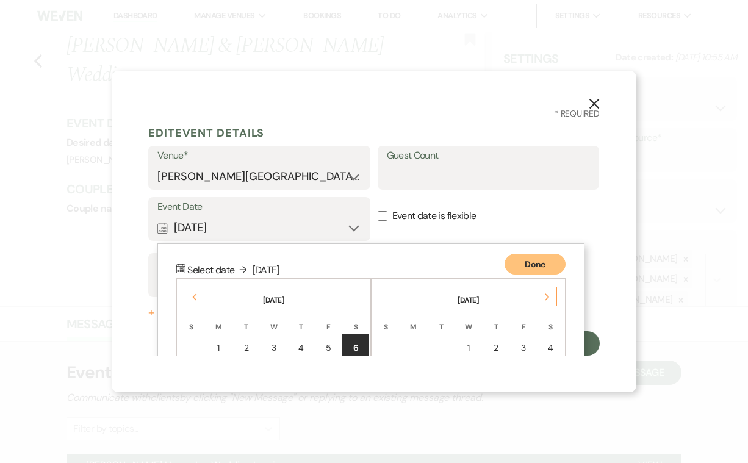
scroll to position [156, 0]
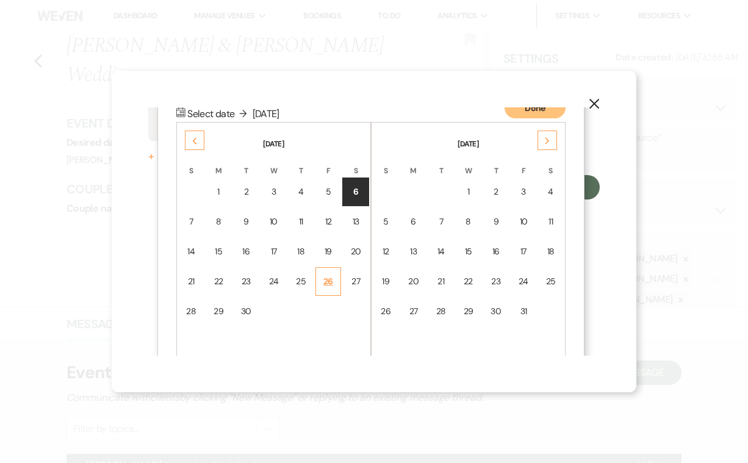
click at [332, 279] on div "26" at bounding box center [328, 281] width 10 height 13
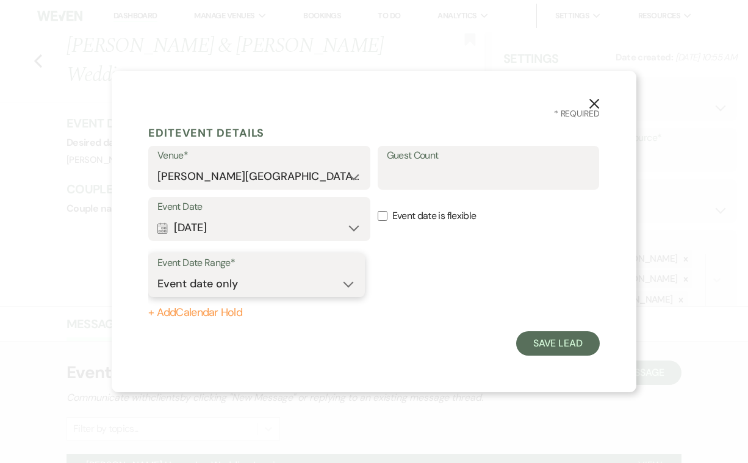
select select "eventDateAnd"
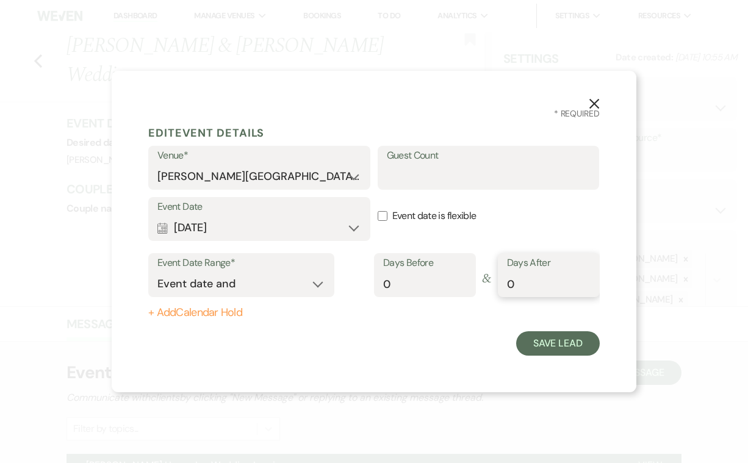
type input "1"
click at [583, 279] on input "1" at bounding box center [549, 284] width 84 height 24
type input "2"
click at [554, 343] on button "Save Lead" at bounding box center [558, 343] width 84 height 24
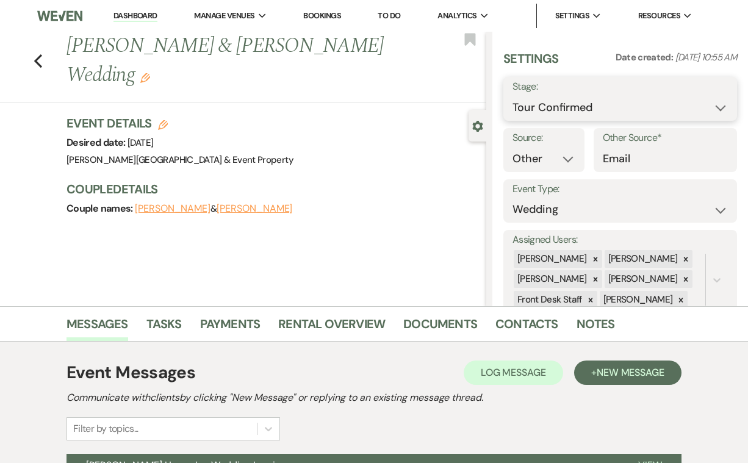
select select "5"
click at [710, 99] on button "Save" at bounding box center [713, 99] width 48 height 24
click at [37, 57] on use "button" at bounding box center [38, 60] width 8 height 13
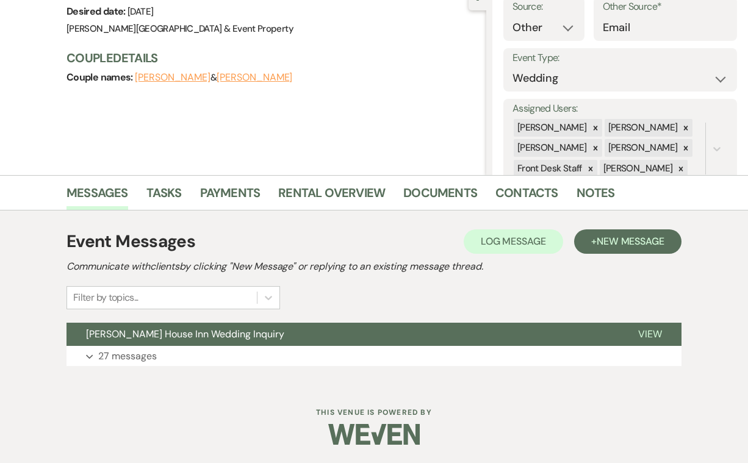
select select "4"
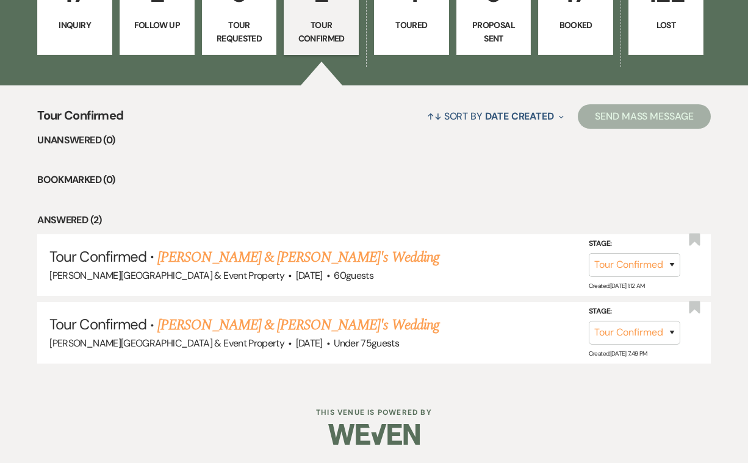
scroll to position [376, 0]
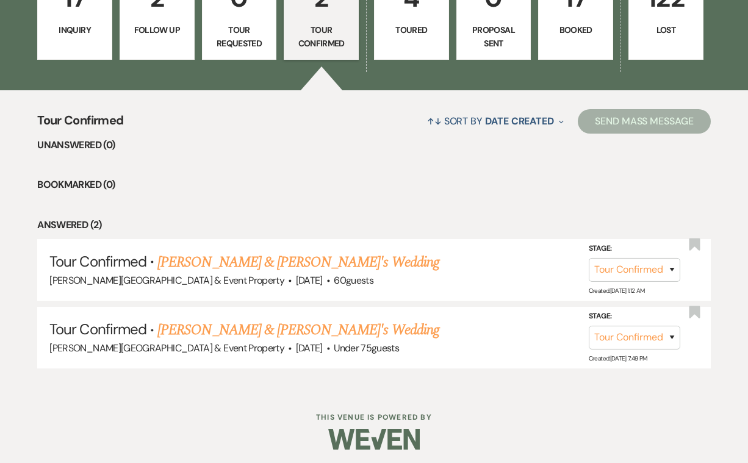
click at [415, 30] on p "Toured" at bounding box center [411, 29] width 59 height 13
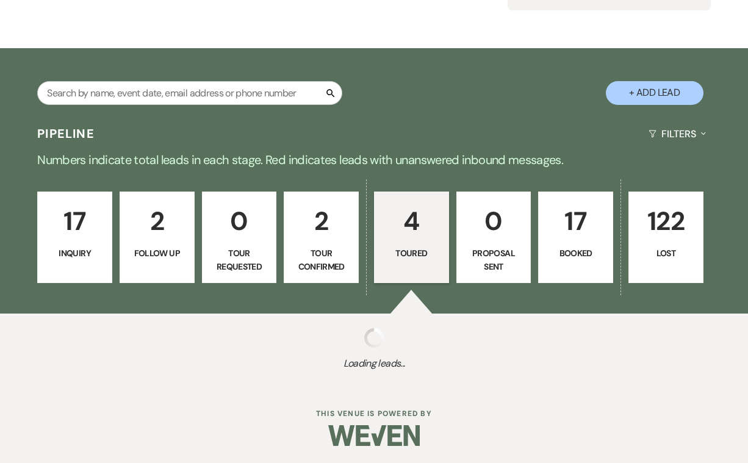
select select "5"
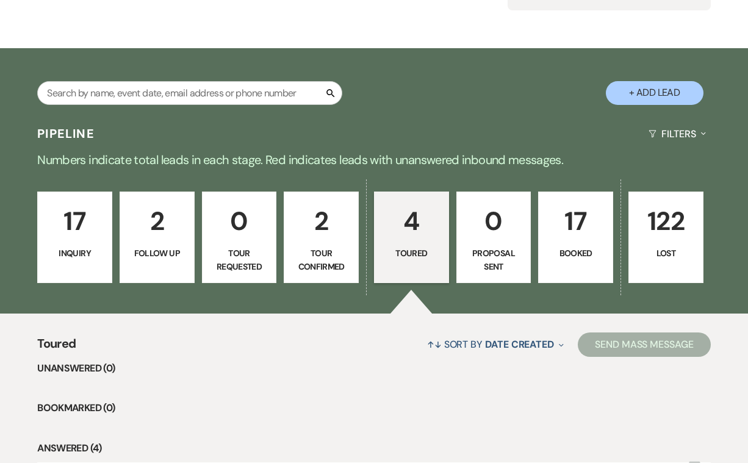
click at [324, 223] on p "2" at bounding box center [321, 221] width 59 height 41
select select "4"
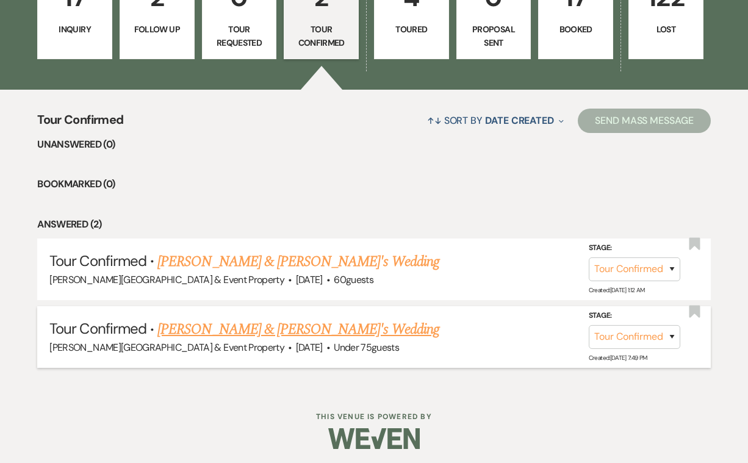
scroll to position [376, 0]
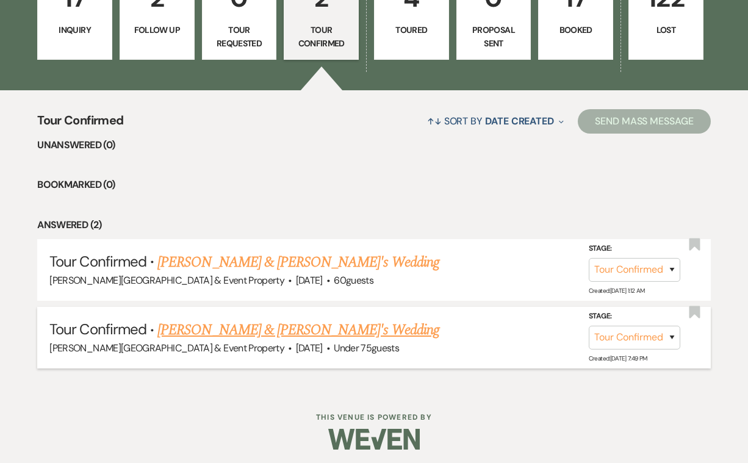
click at [335, 328] on link "Alexis Schoennauer & Fiance's Wedding" at bounding box center [298, 330] width 282 height 22
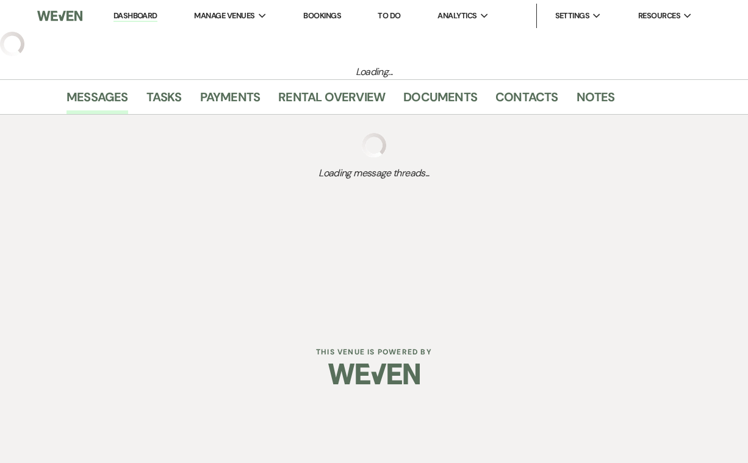
select select "4"
select select "3"
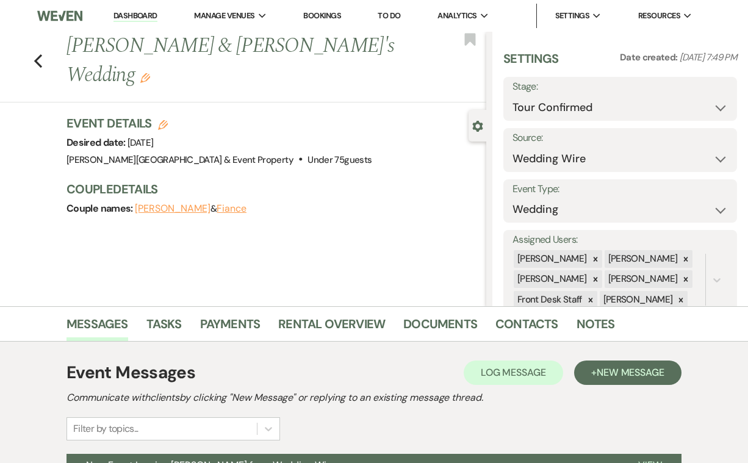
click at [160, 120] on icon "Edit" at bounding box center [163, 125] width 10 height 10
select select "739"
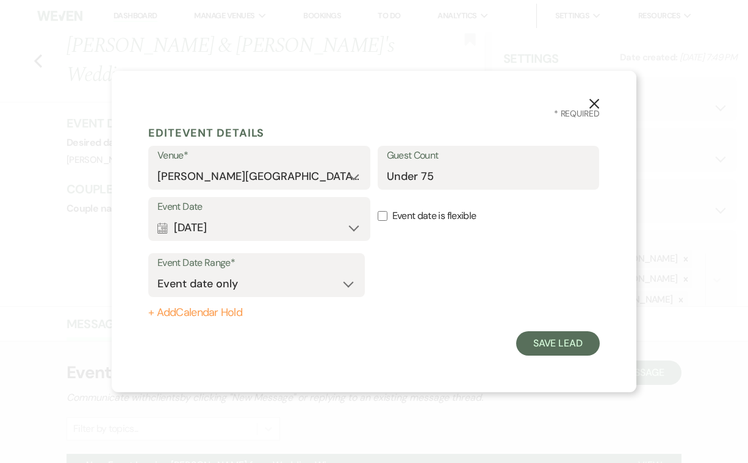
click at [354, 226] on button "Calendar Oct 01, 2026 Expand" at bounding box center [259, 227] width 204 height 24
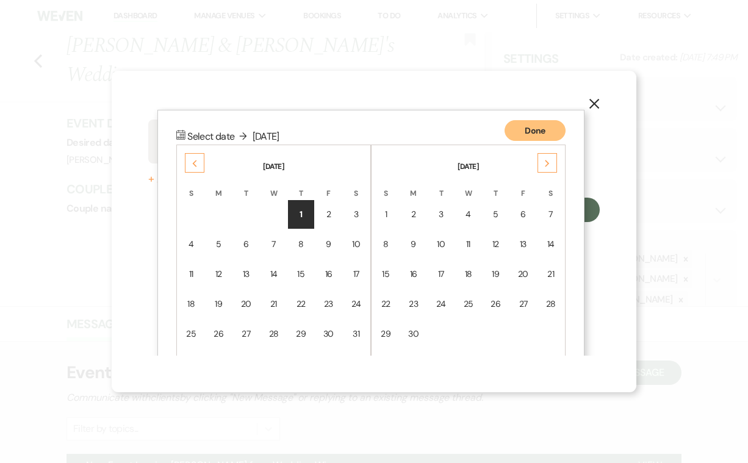
scroll to position [156, 0]
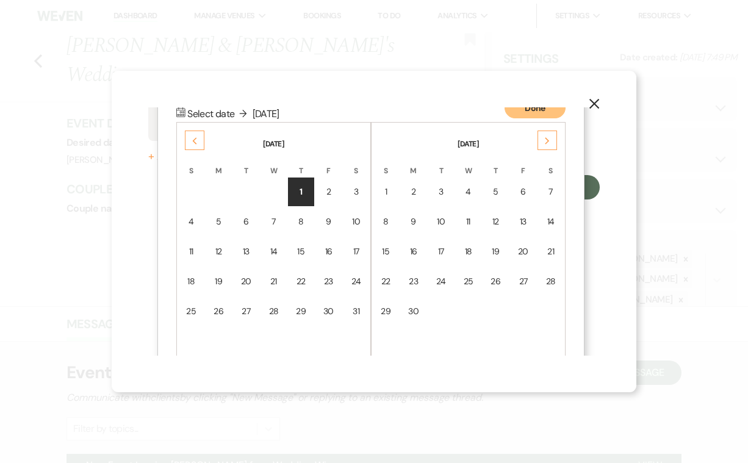
click at [593, 103] on use "button" at bounding box center [594, 104] width 10 height 10
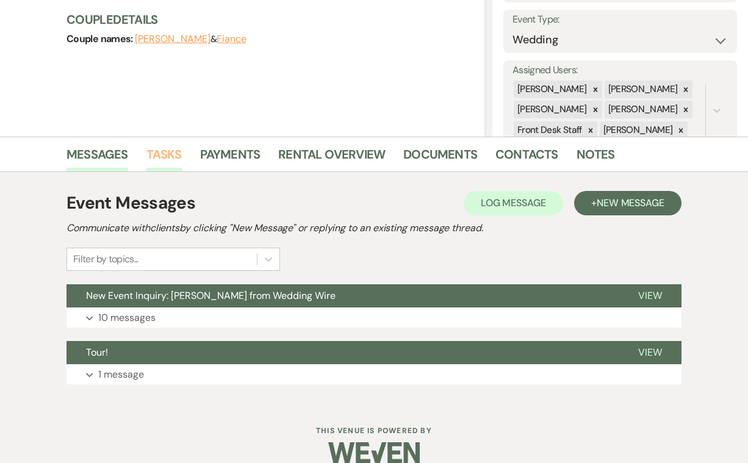
scroll to position [179, 0]
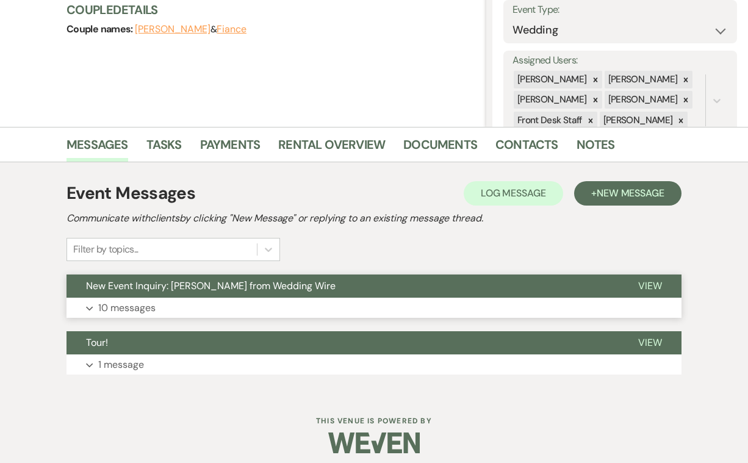
click at [134, 309] on p "10 messages" at bounding box center [126, 308] width 57 height 16
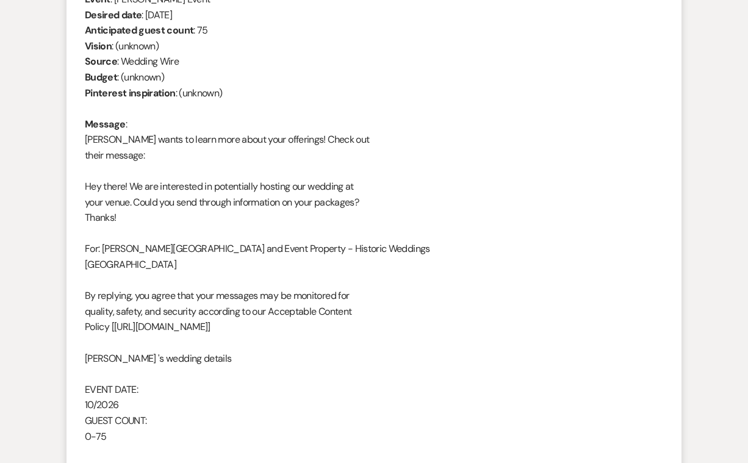
scroll to position [531, 0]
